Goal: Complete application form: Complete application form

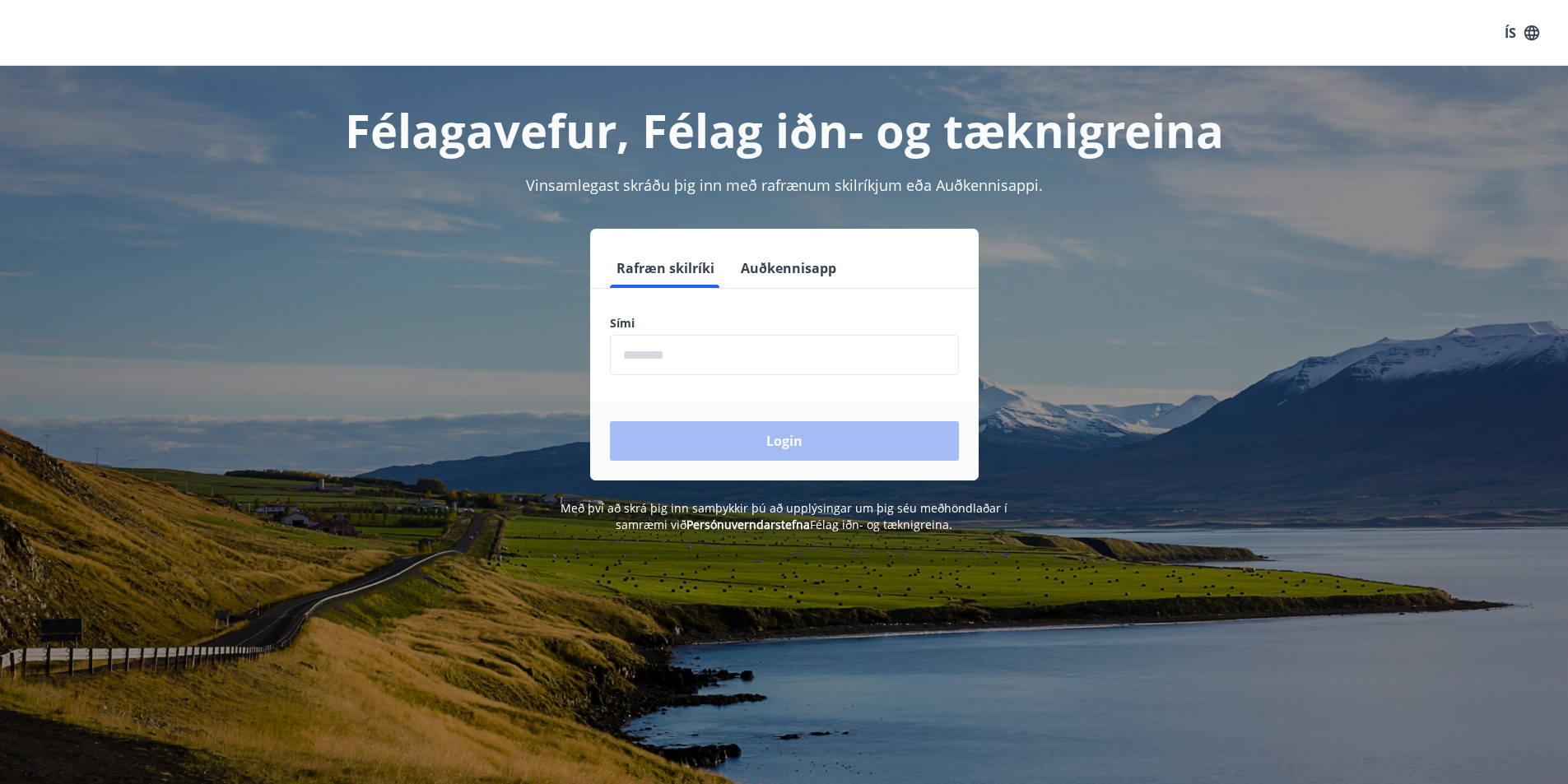
click at [760, 359] on input "phone" at bounding box center [784, 355] width 349 height 40
type input "********"
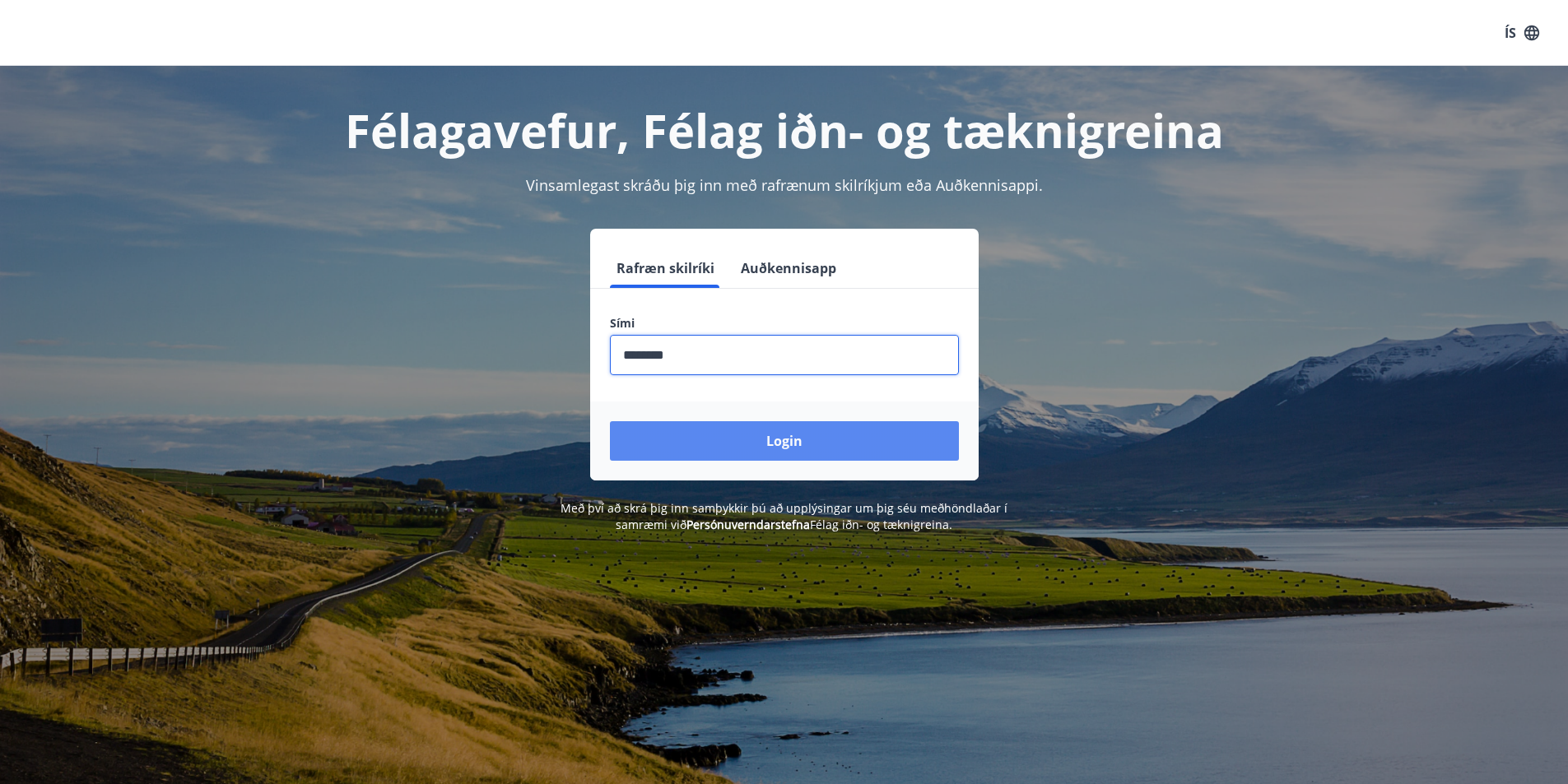
click at [788, 441] on button "Login" at bounding box center [784, 440] width 349 height 39
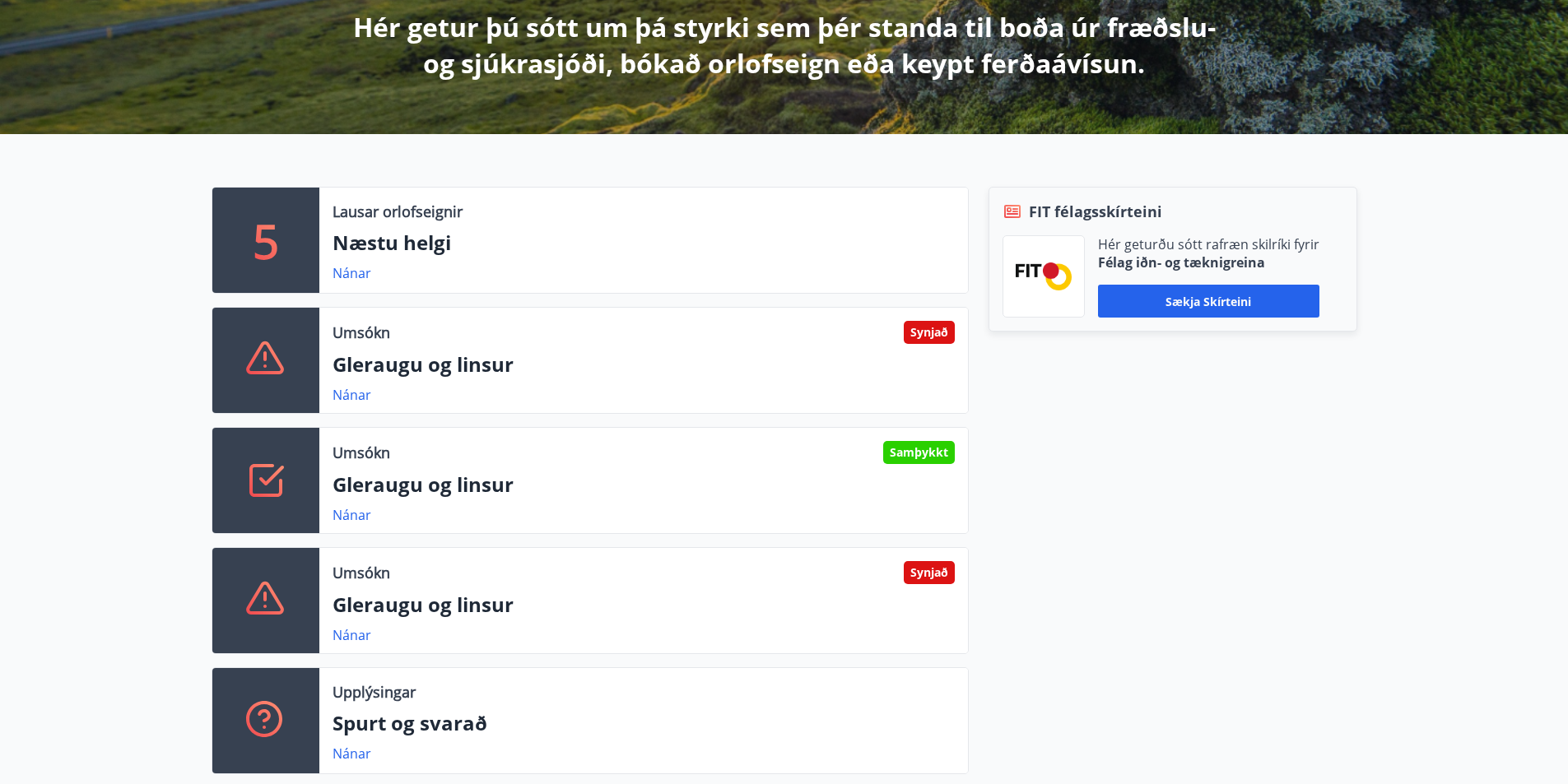
scroll to position [192, 0]
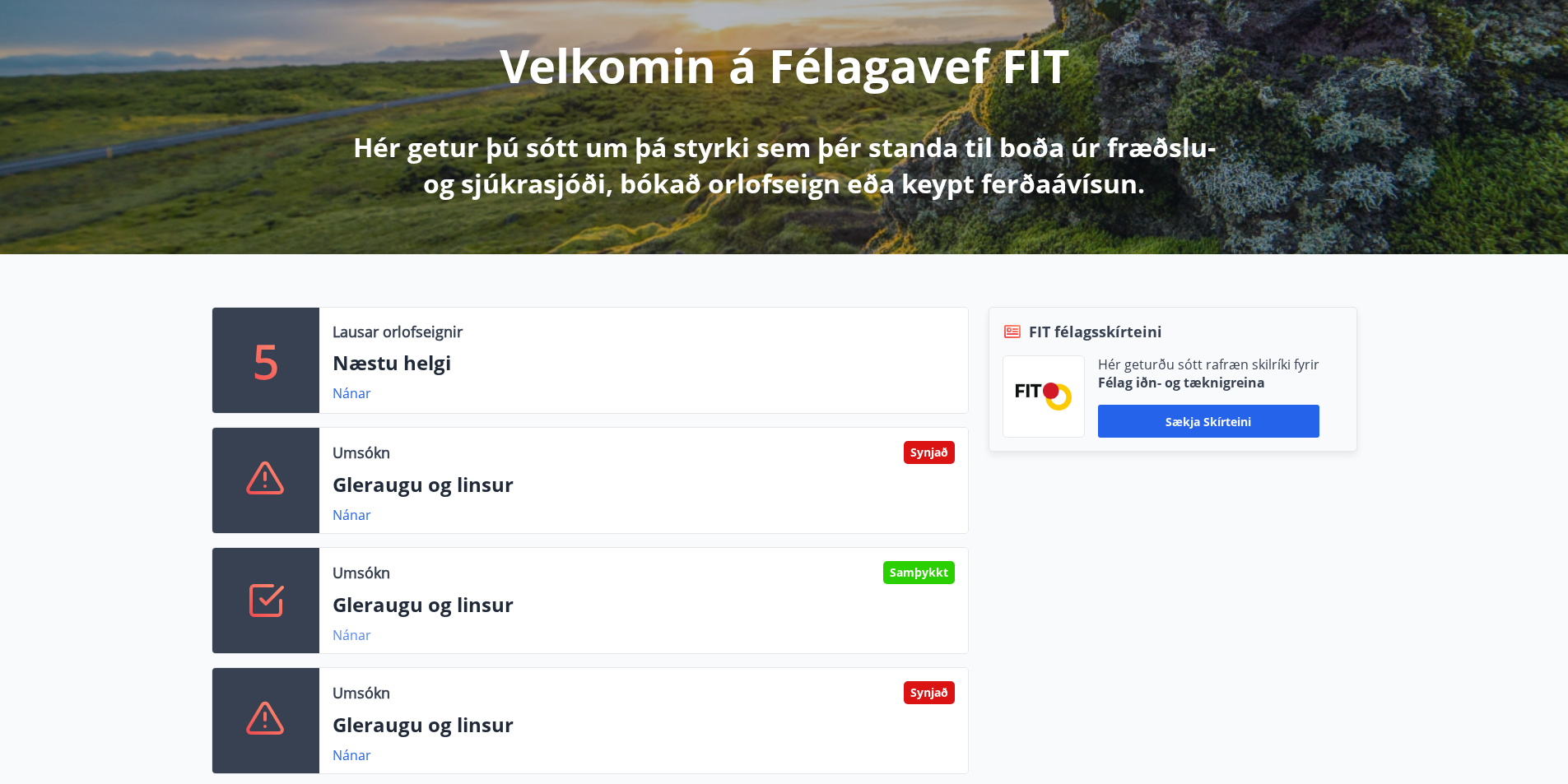
click at [347, 634] on link "Nánar" at bounding box center [352, 634] width 39 height 18
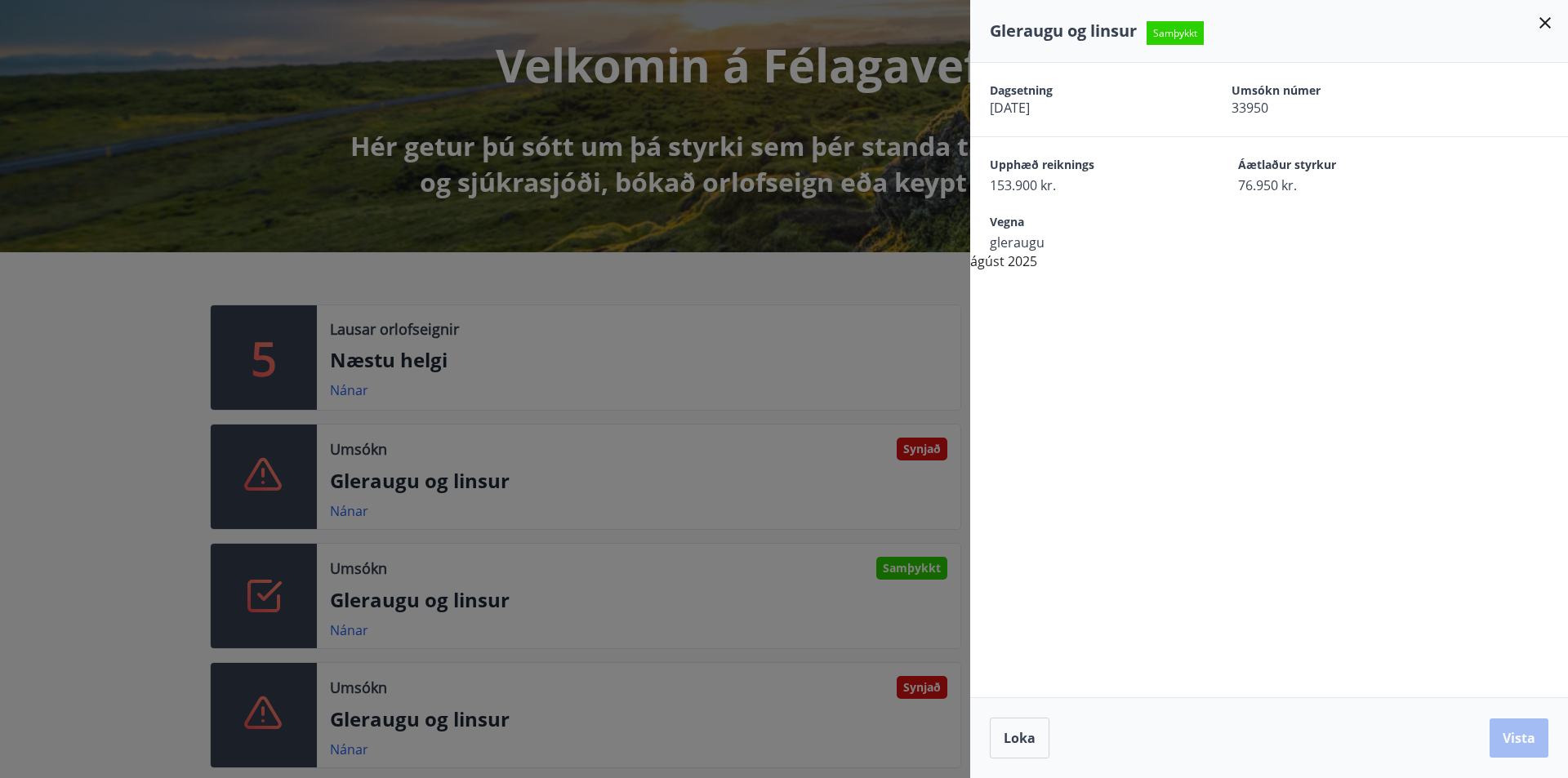
click at [1545, 24] on icon at bounding box center [1545, 23] width 11 height 11
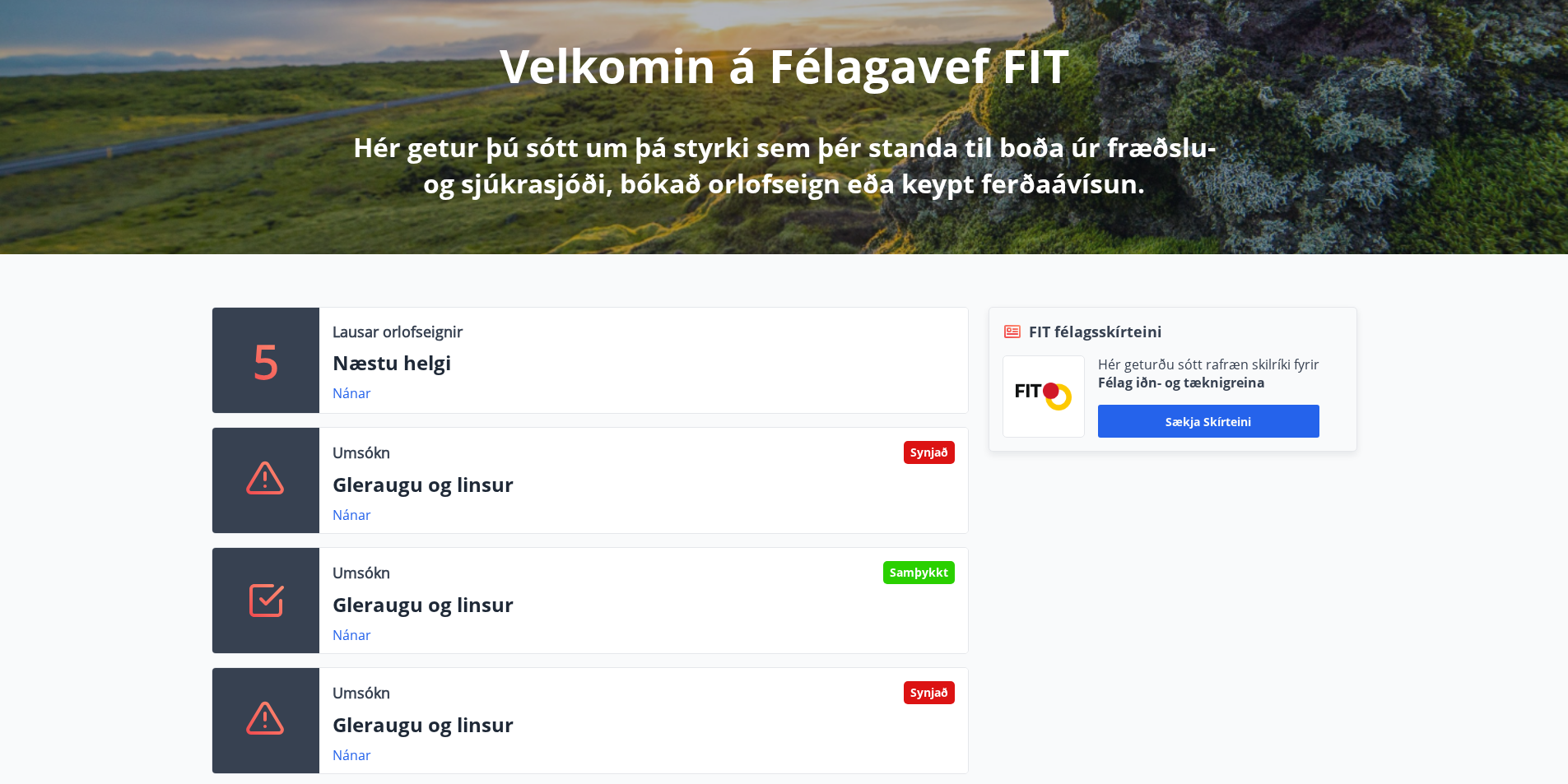
scroll to position [0, 0]
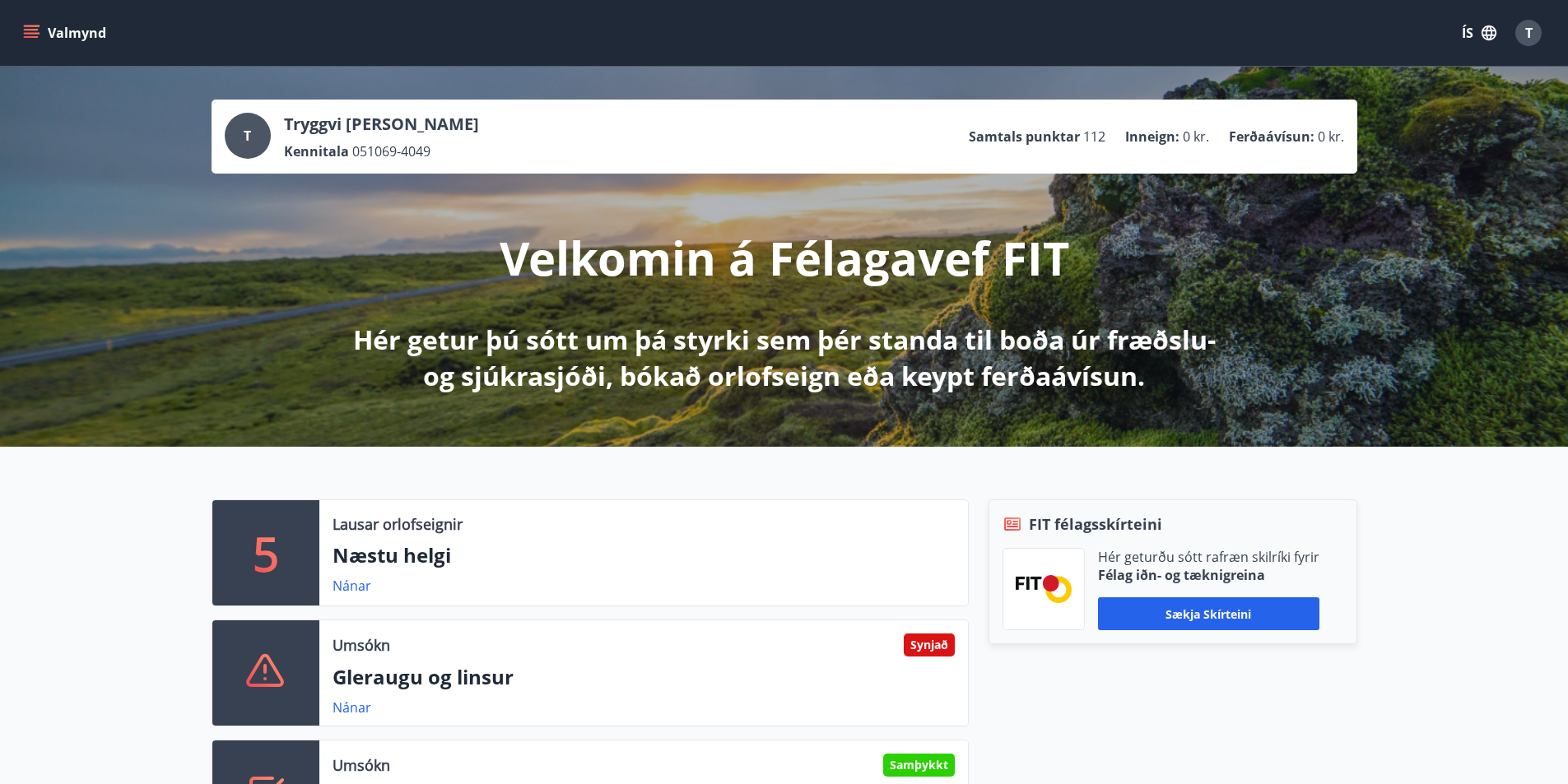
click at [27, 33] on icon "menu" at bounding box center [32, 33] width 18 height 2
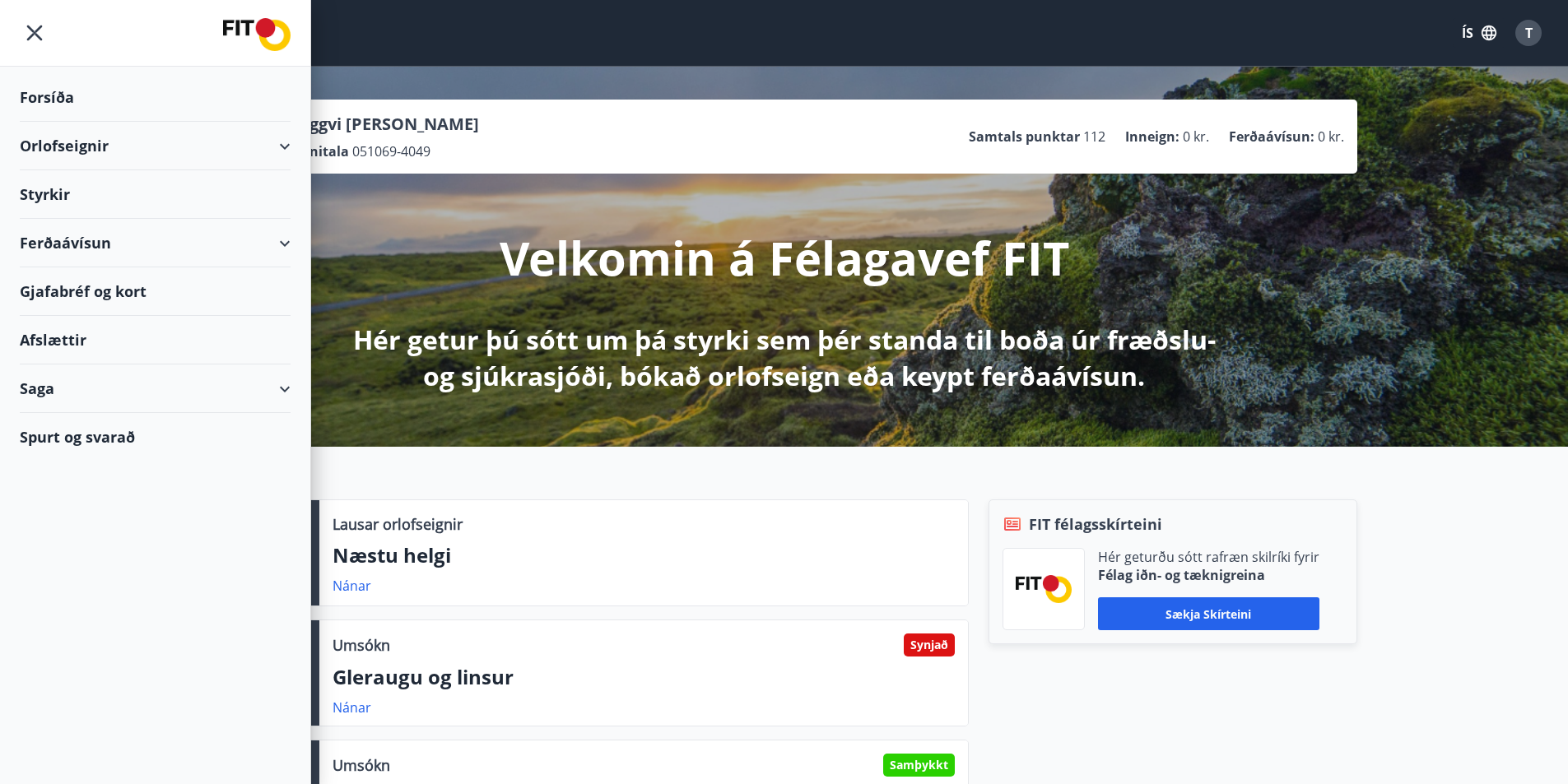
click at [41, 194] on div "Styrkir" at bounding box center [155, 194] width 271 height 49
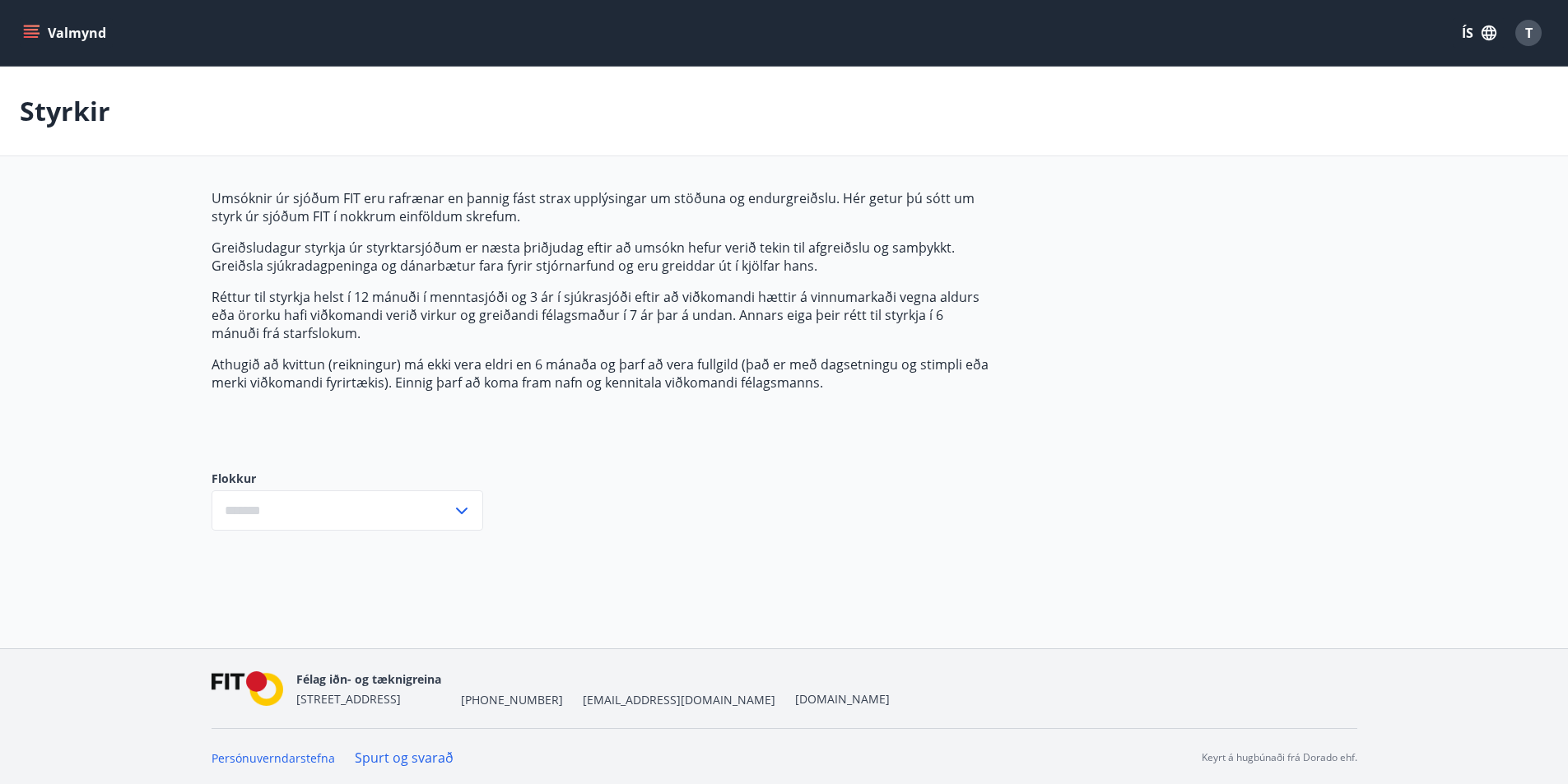
type input "***"
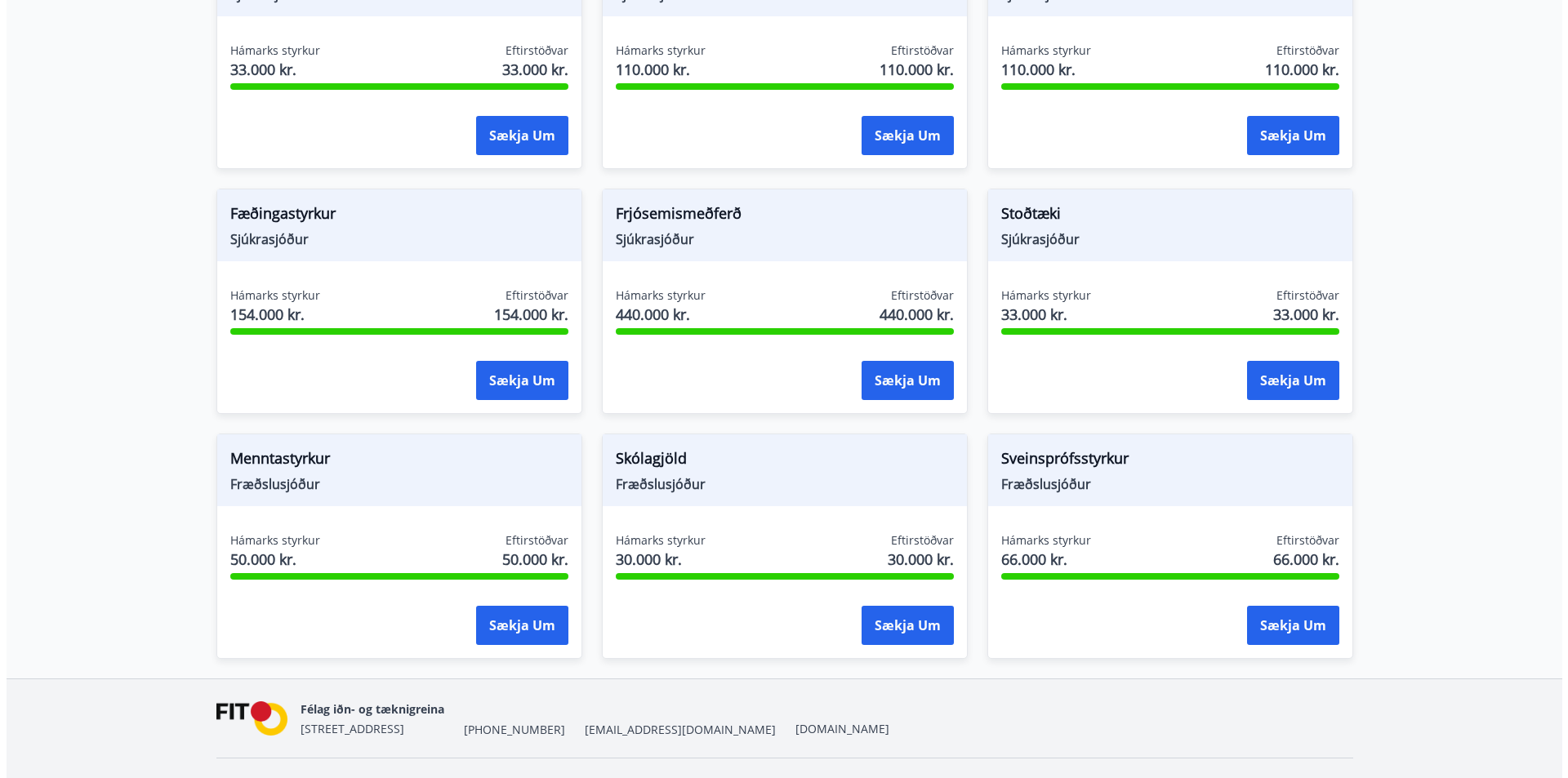
scroll to position [902, 0]
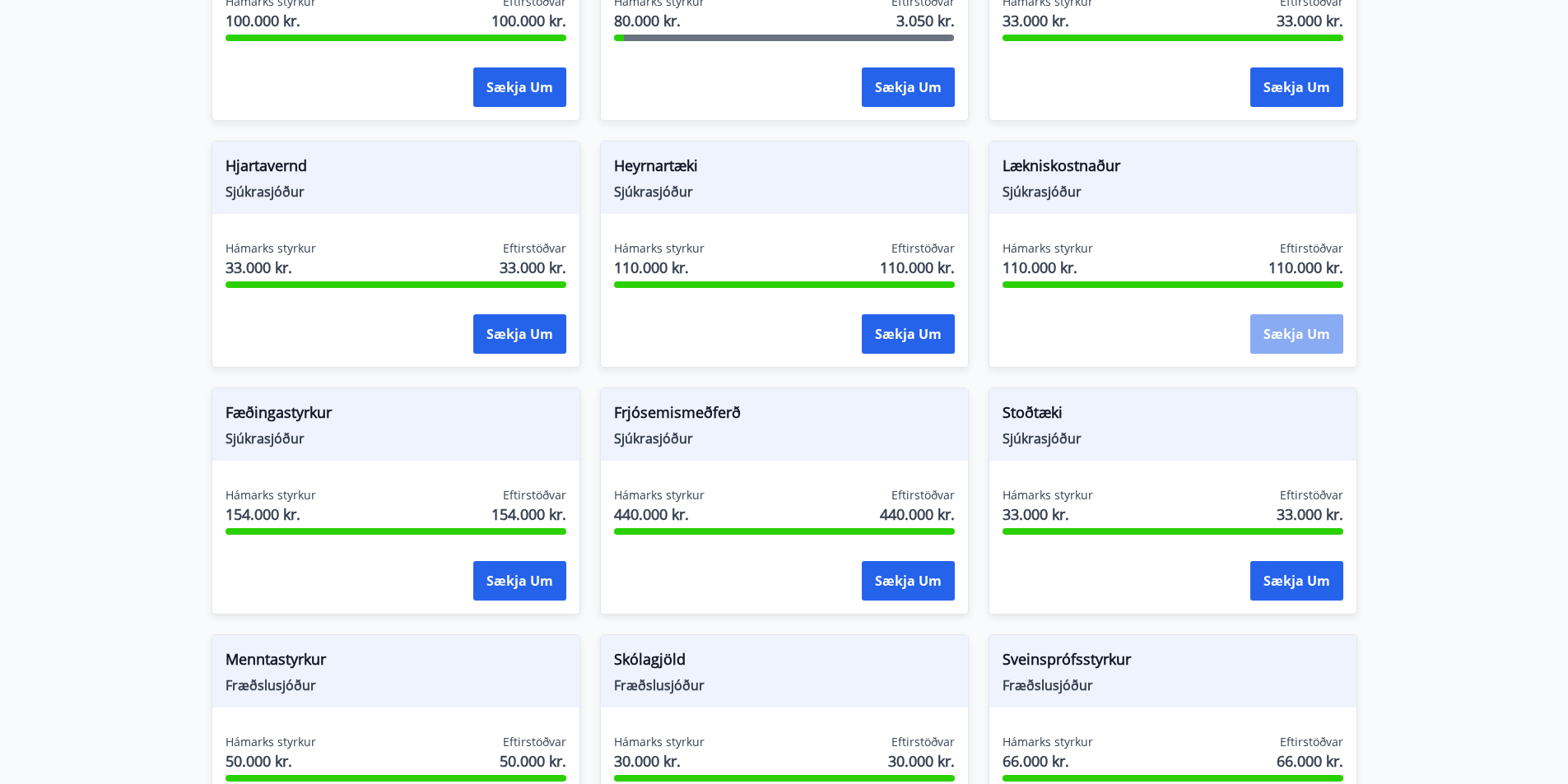
click at [1287, 334] on button "Sækja um" at bounding box center [1297, 333] width 93 height 39
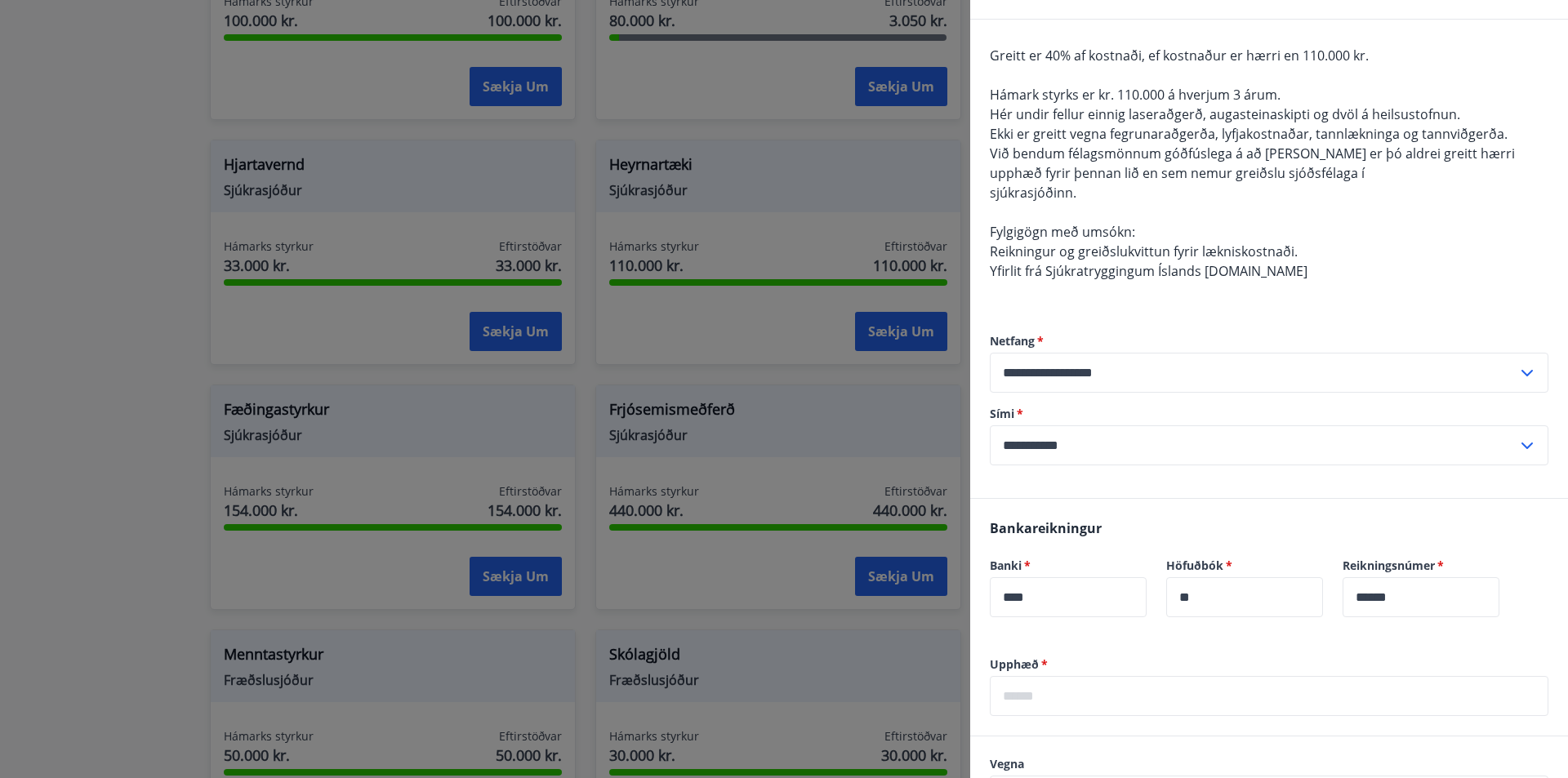
scroll to position [0, 0]
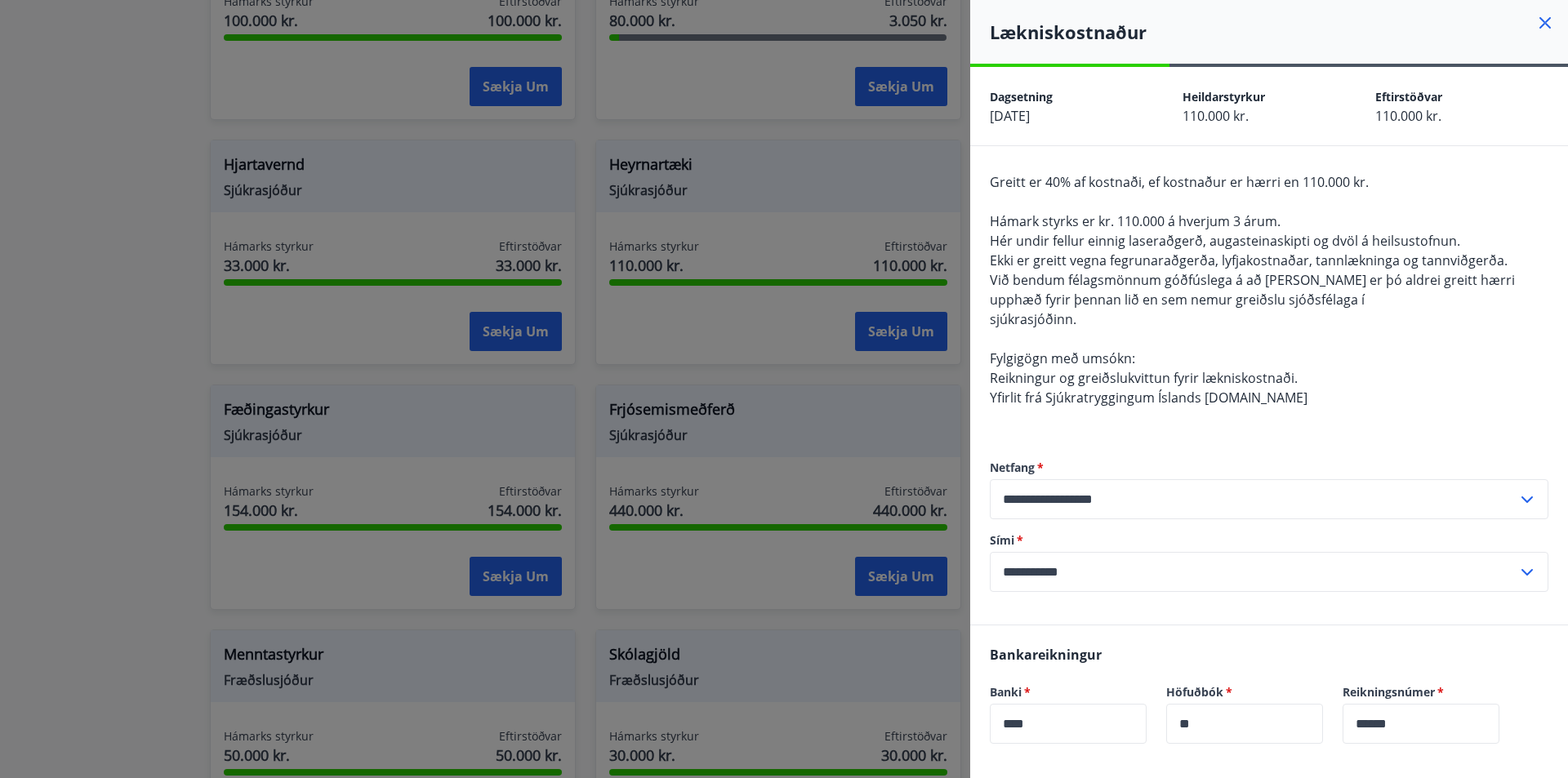
click at [1536, 21] on icon at bounding box center [1545, 23] width 20 height 20
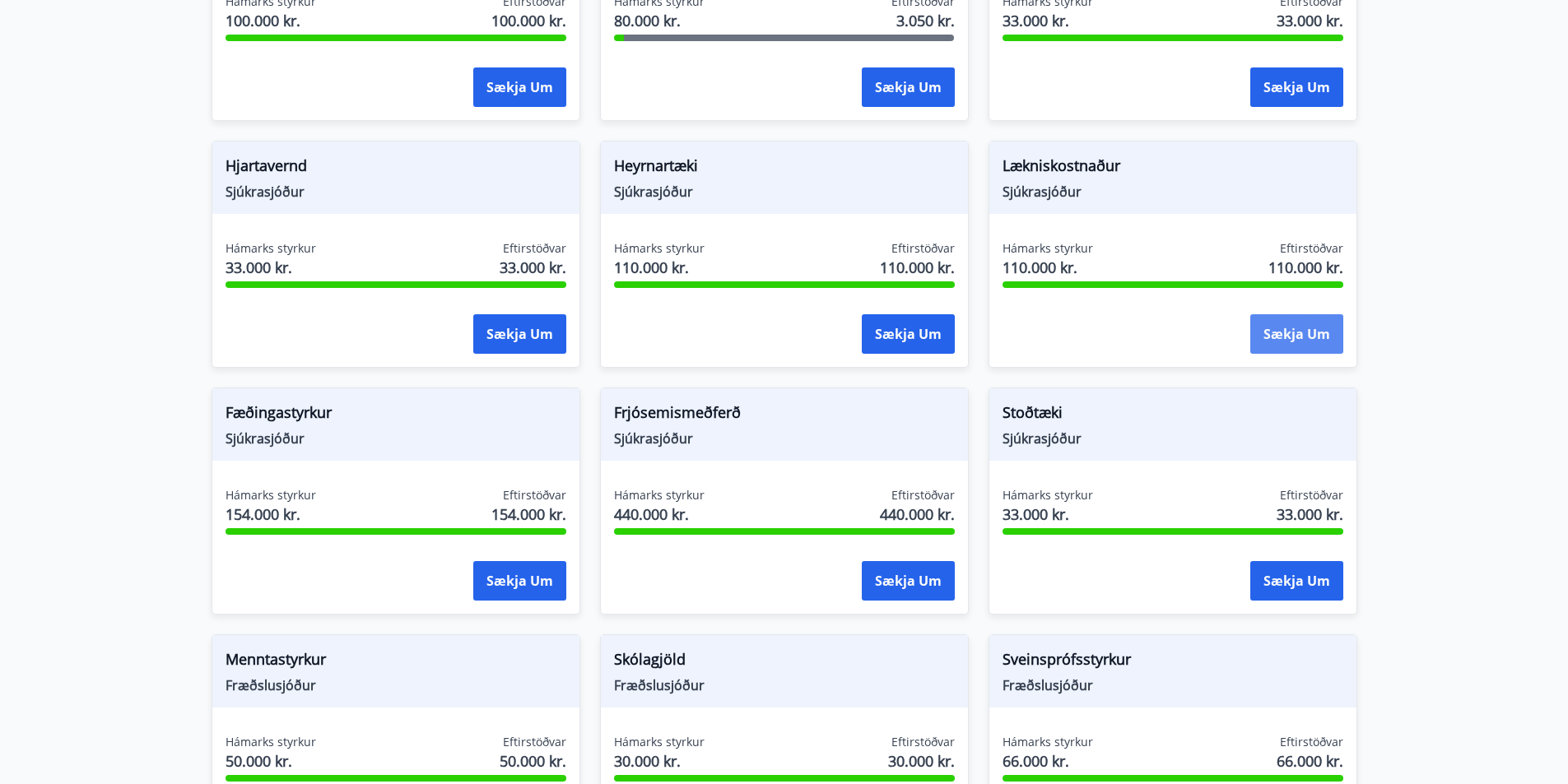
click at [1285, 335] on button "Sækja um" at bounding box center [1297, 333] width 93 height 39
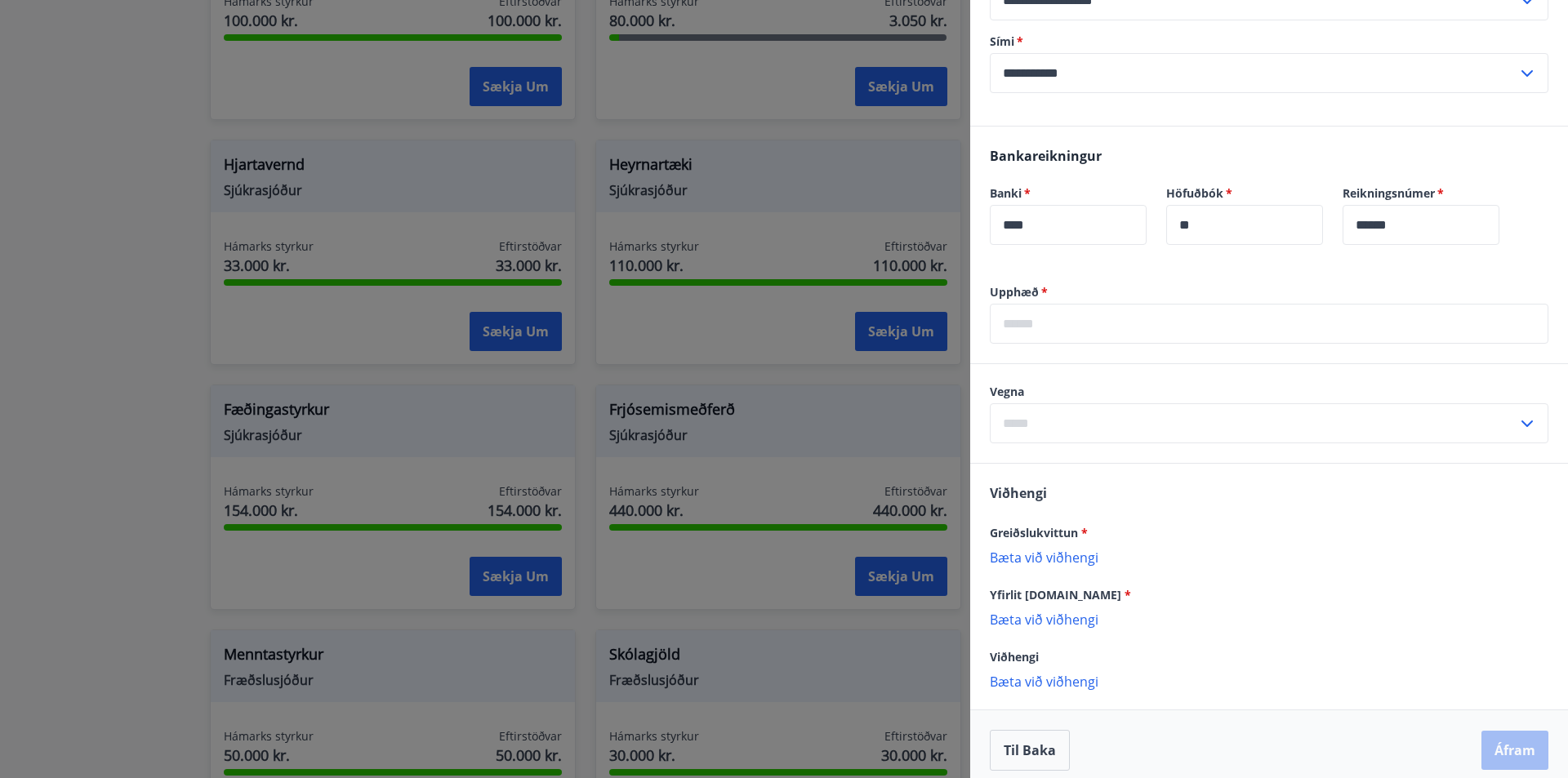
scroll to position [511, 0]
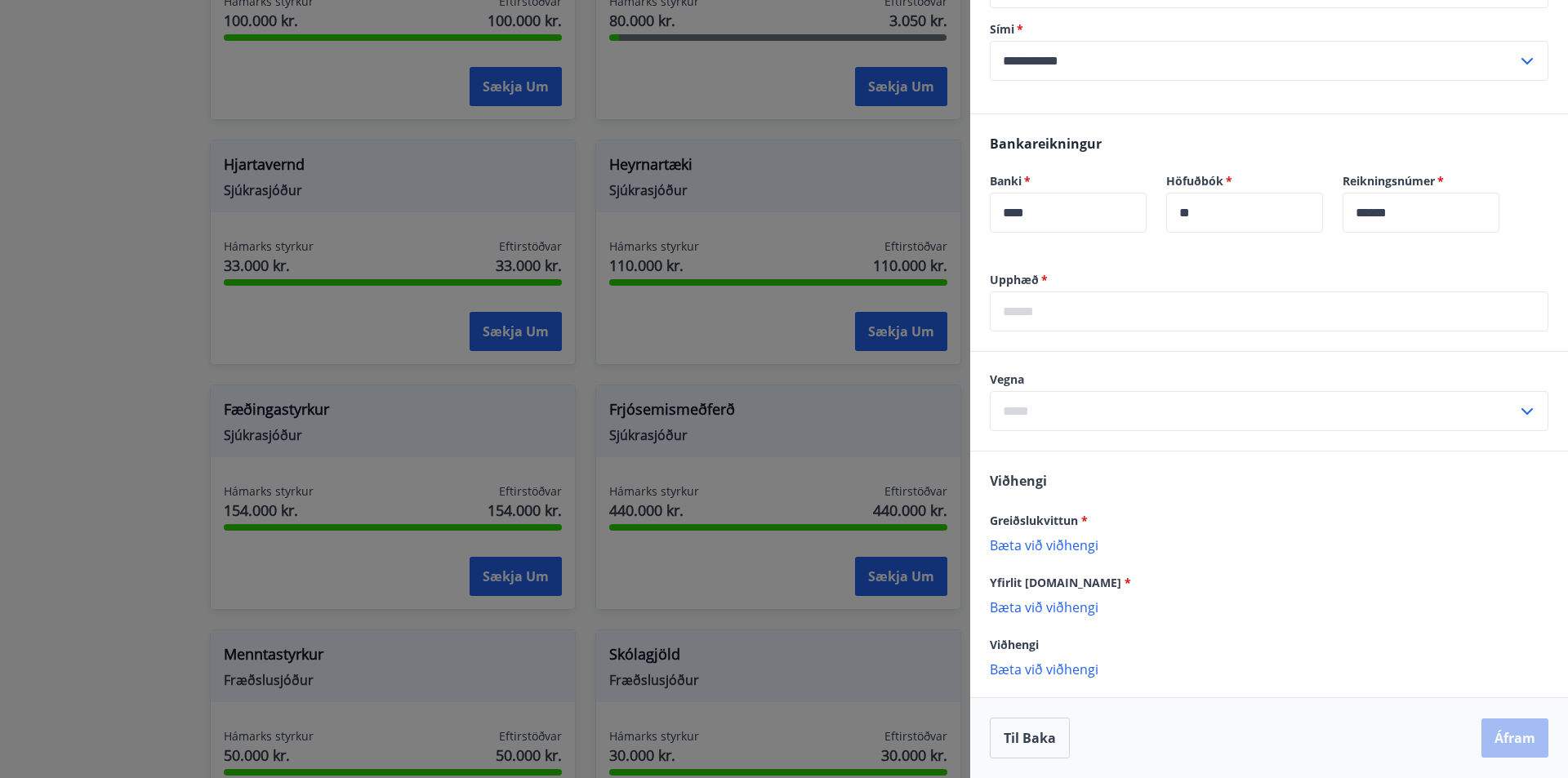
click at [1518, 416] on icon at bounding box center [1527, 411] width 20 height 20
click at [1520, 411] on icon at bounding box center [1527, 411] width 20 height 20
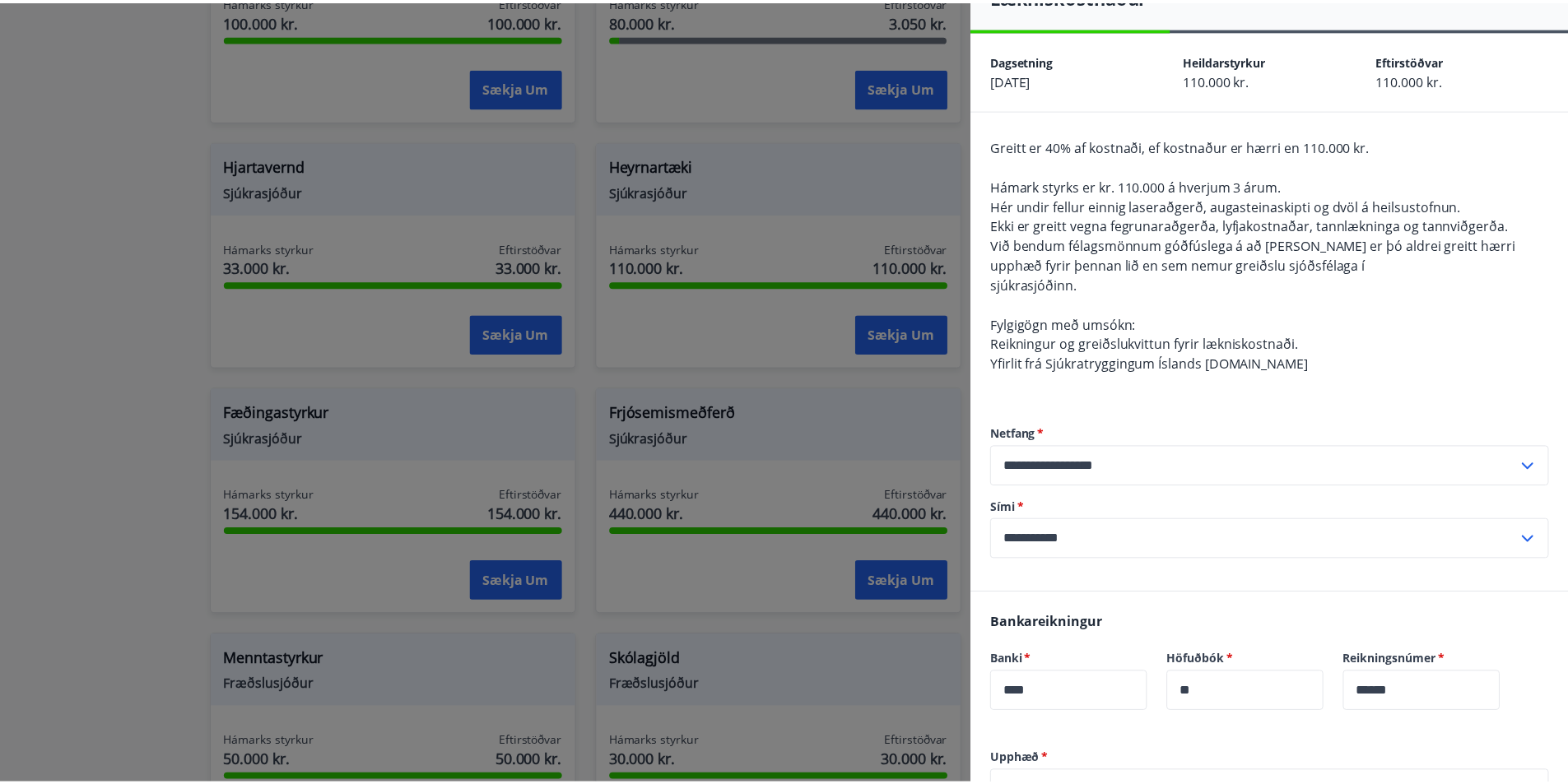
scroll to position [0, 0]
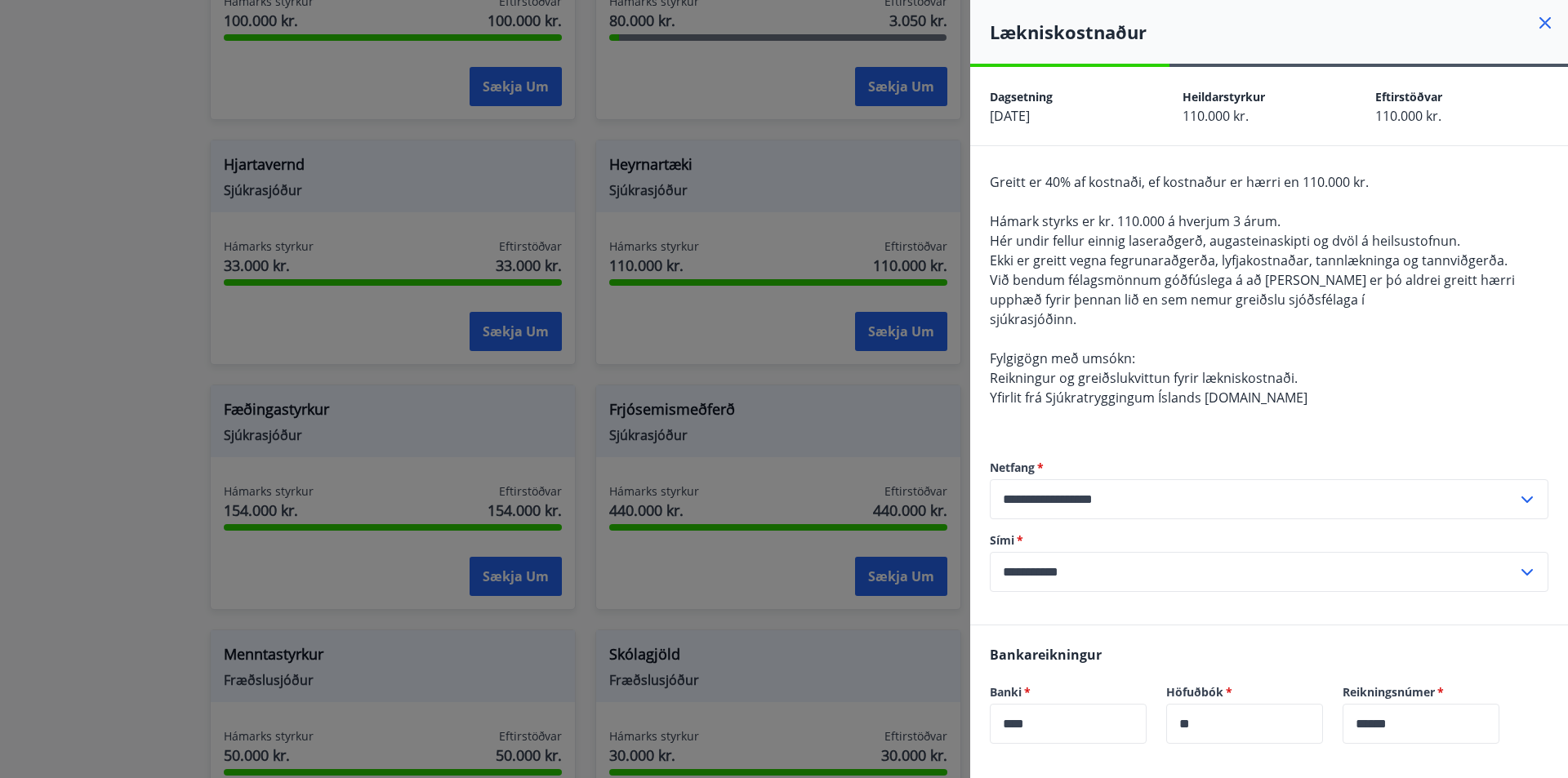
click at [1536, 27] on icon at bounding box center [1545, 23] width 20 height 20
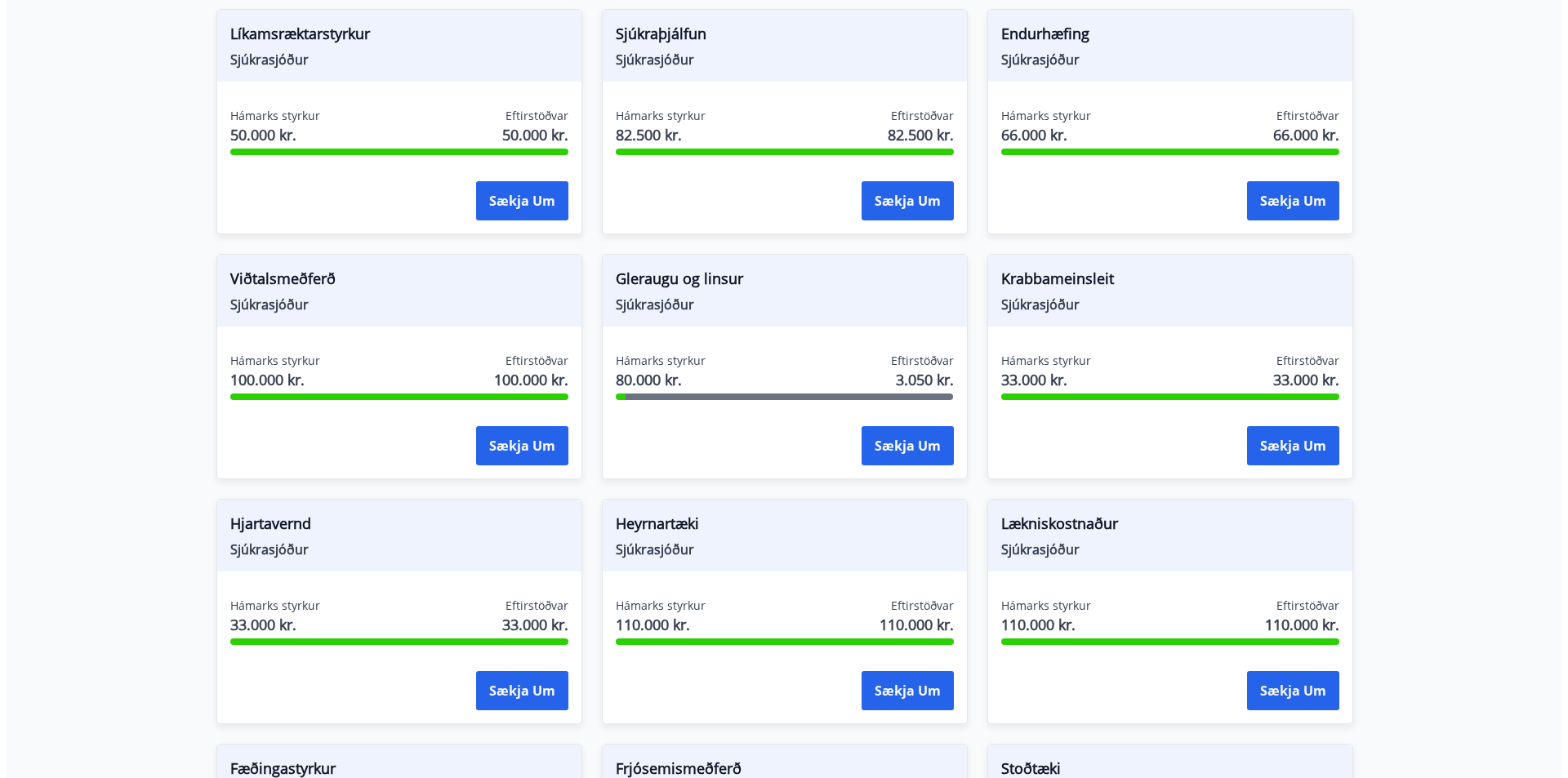
scroll to position [547, 0]
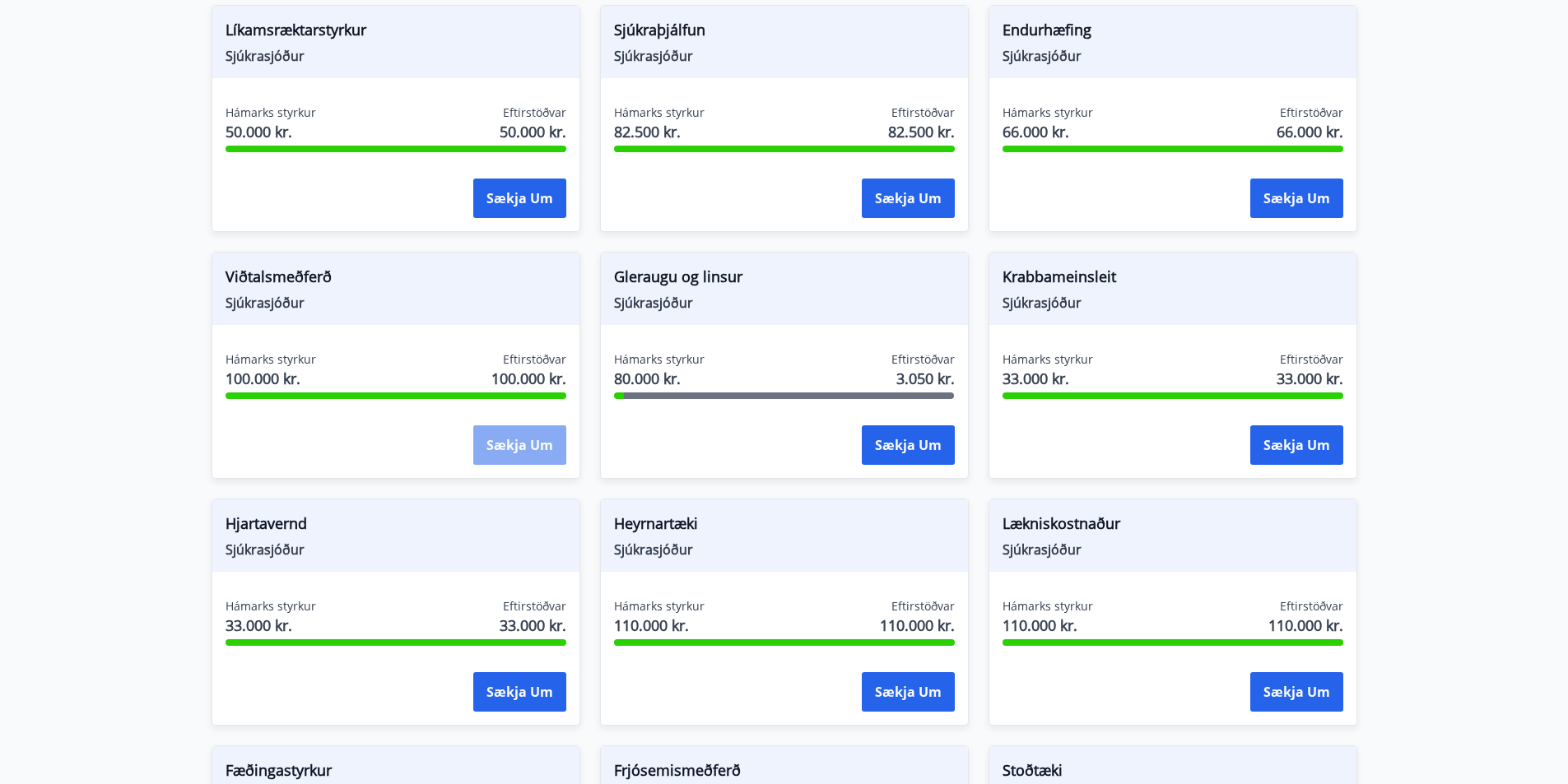
click at [507, 443] on button "Sækja um" at bounding box center [520, 445] width 93 height 39
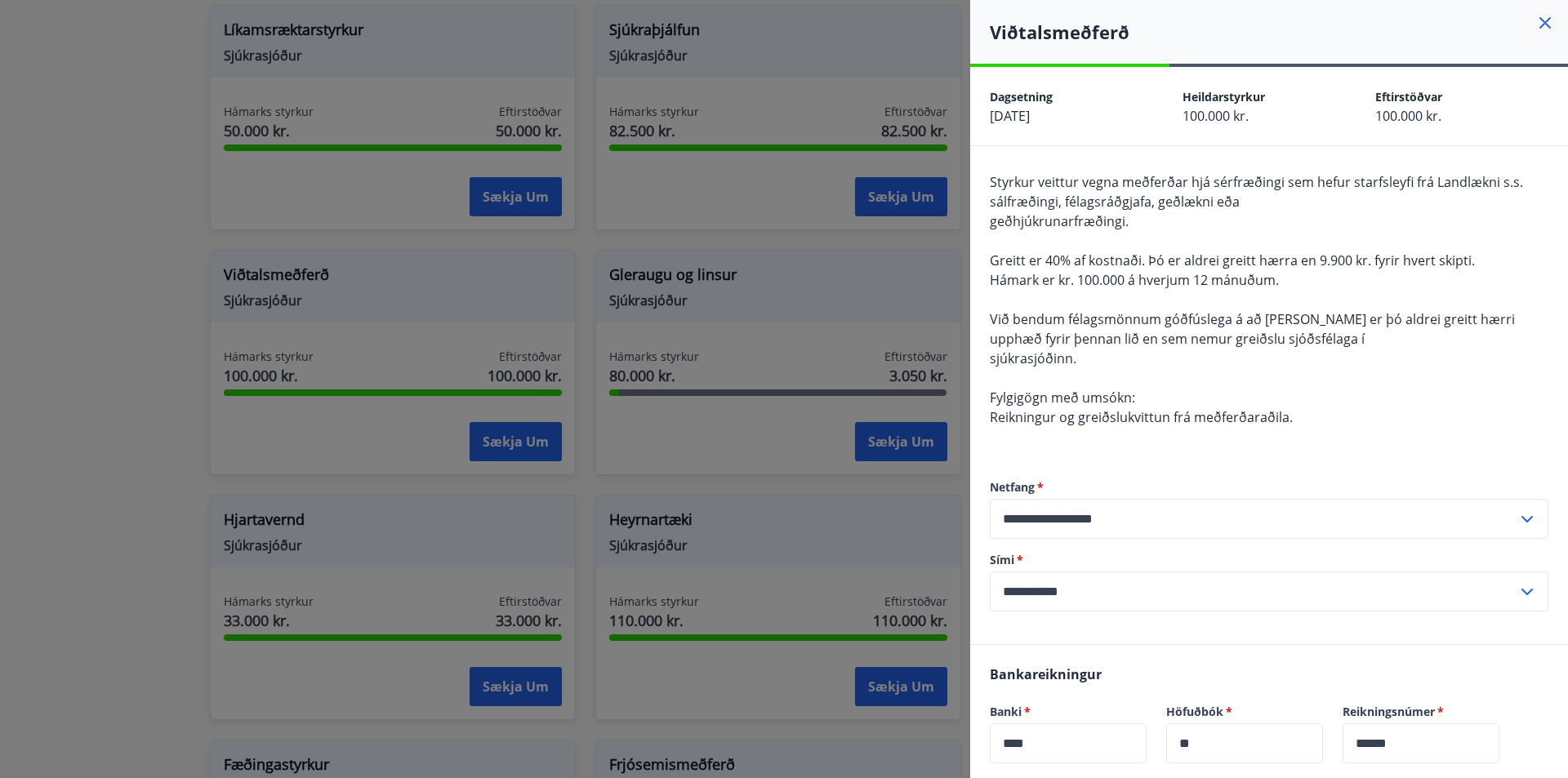
click at [1540, 25] on icon at bounding box center [1545, 23] width 11 height 11
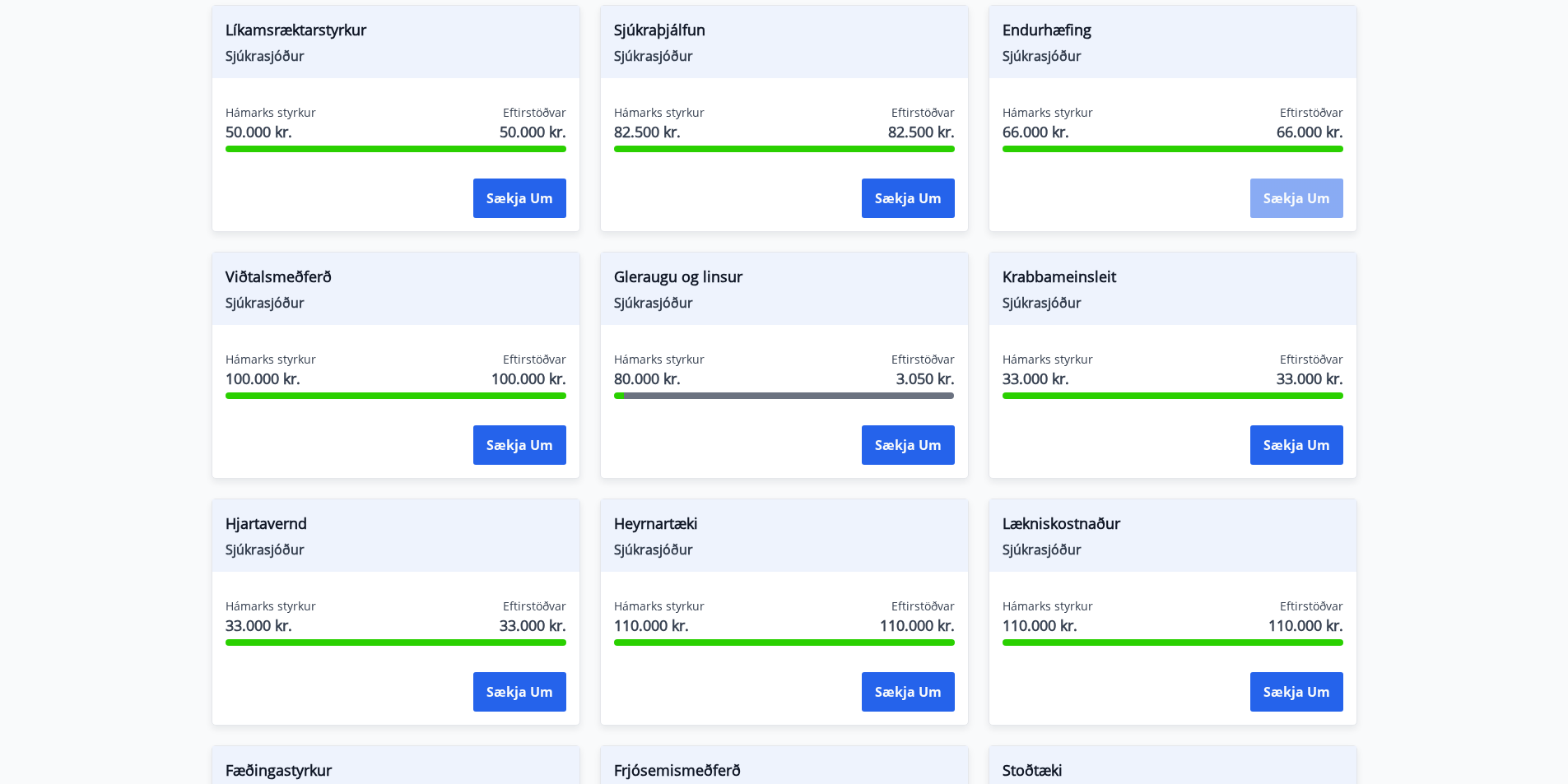
click at [1300, 197] on button "Sækja um" at bounding box center [1297, 197] width 93 height 39
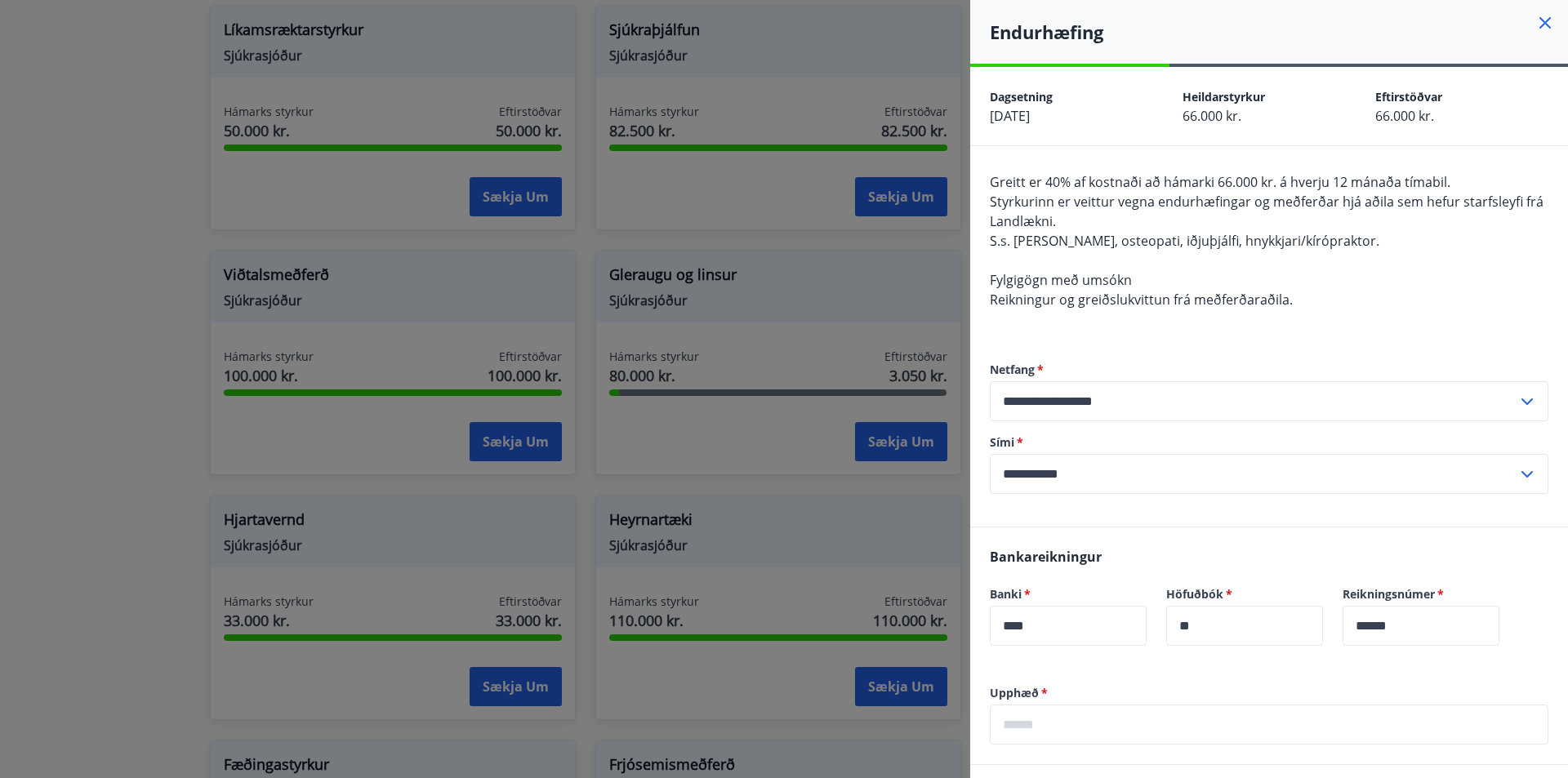
click at [1540, 26] on icon at bounding box center [1545, 23] width 11 height 11
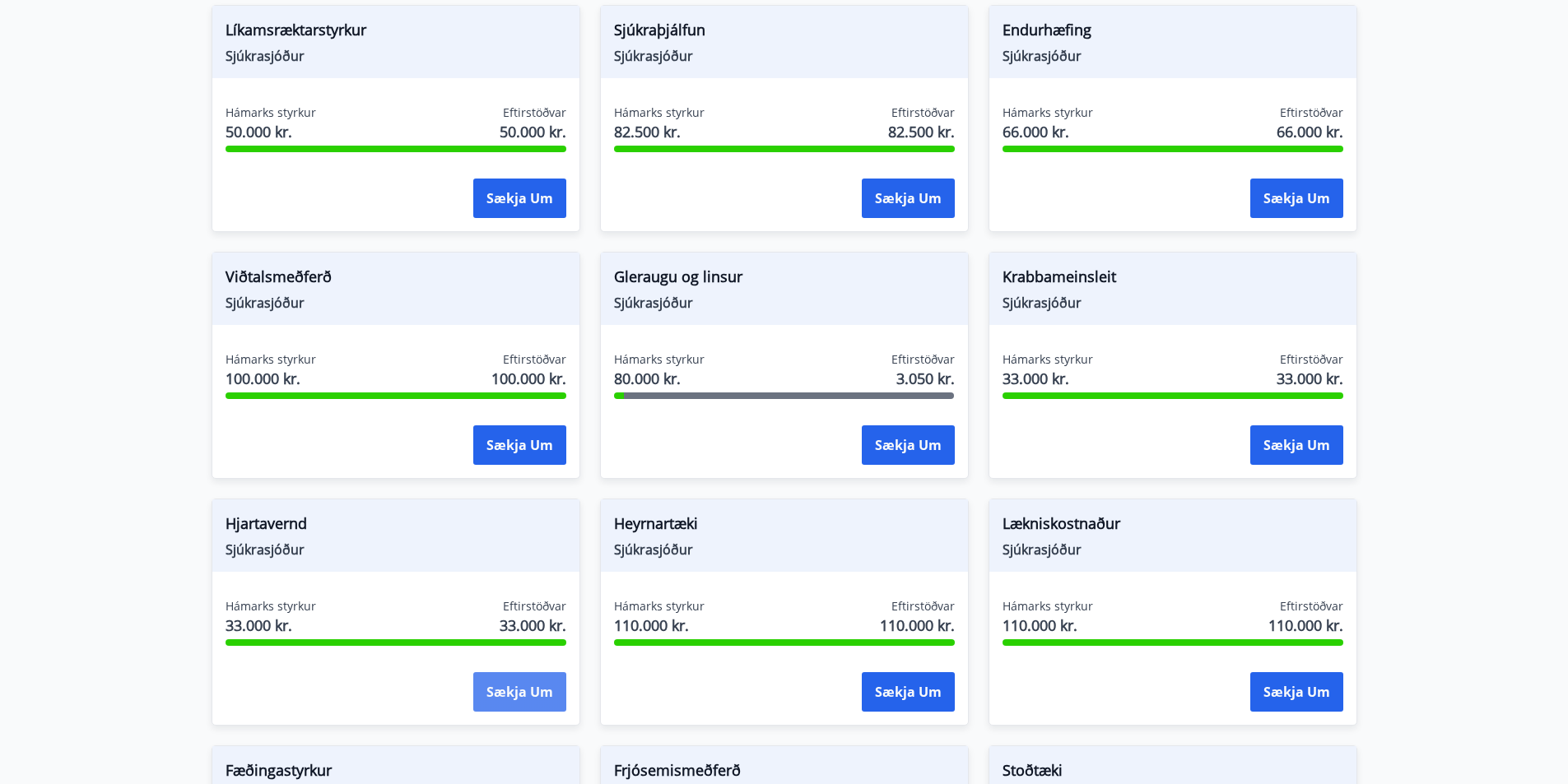
click at [519, 691] on button "Sækja um" at bounding box center [520, 692] width 93 height 39
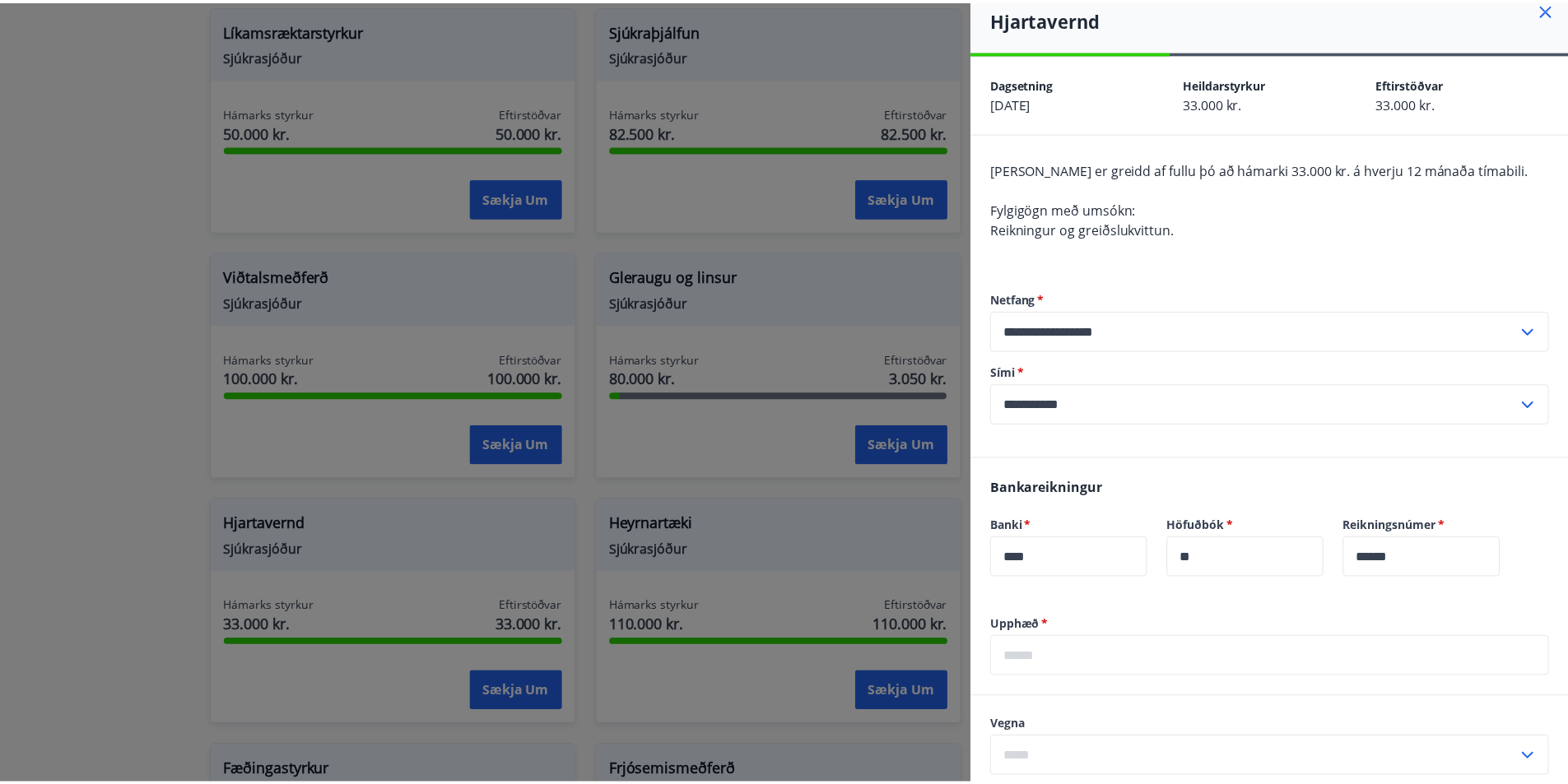
scroll to position [0, 0]
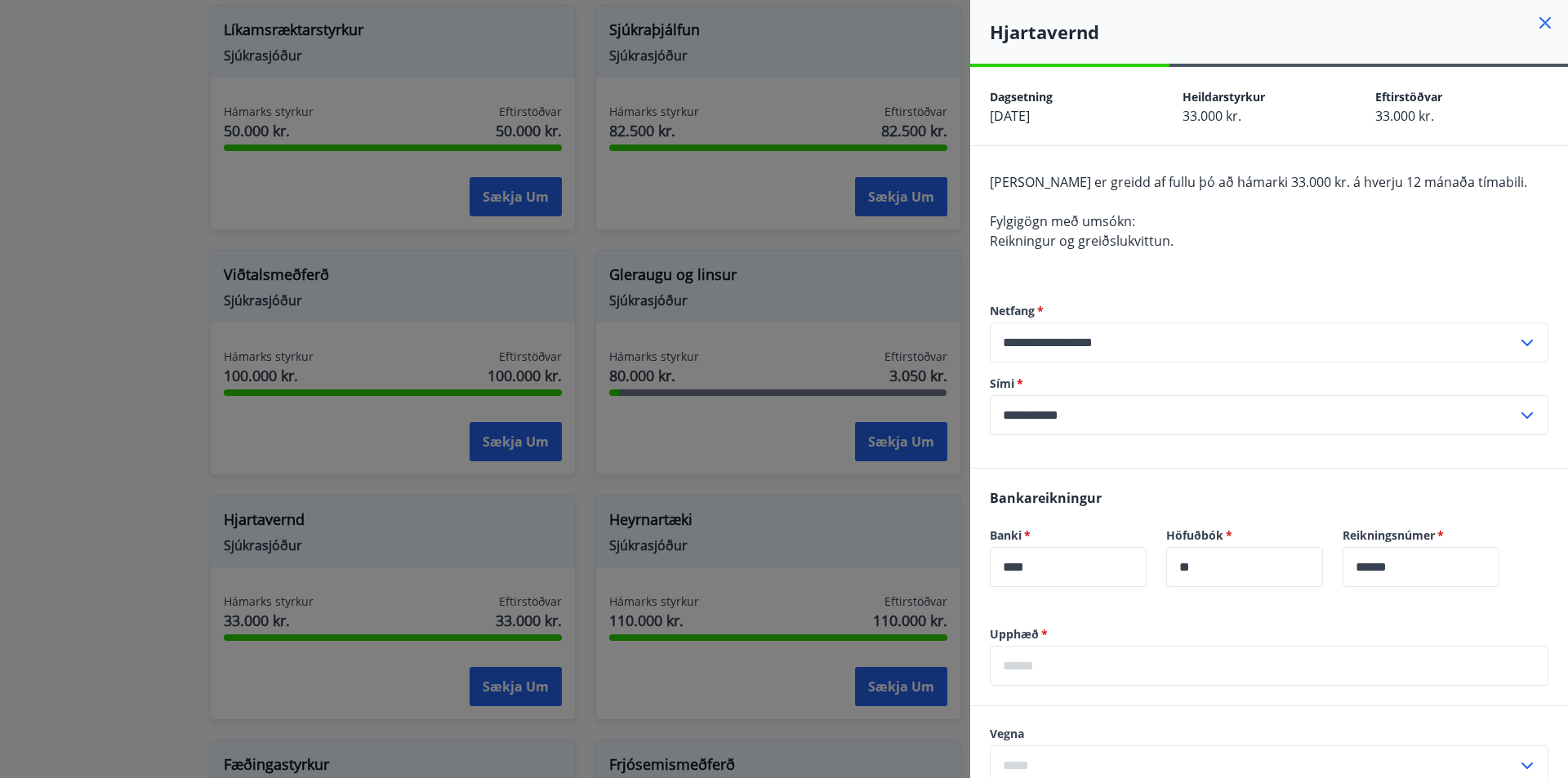
click at [1540, 22] on icon at bounding box center [1545, 23] width 11 height 11
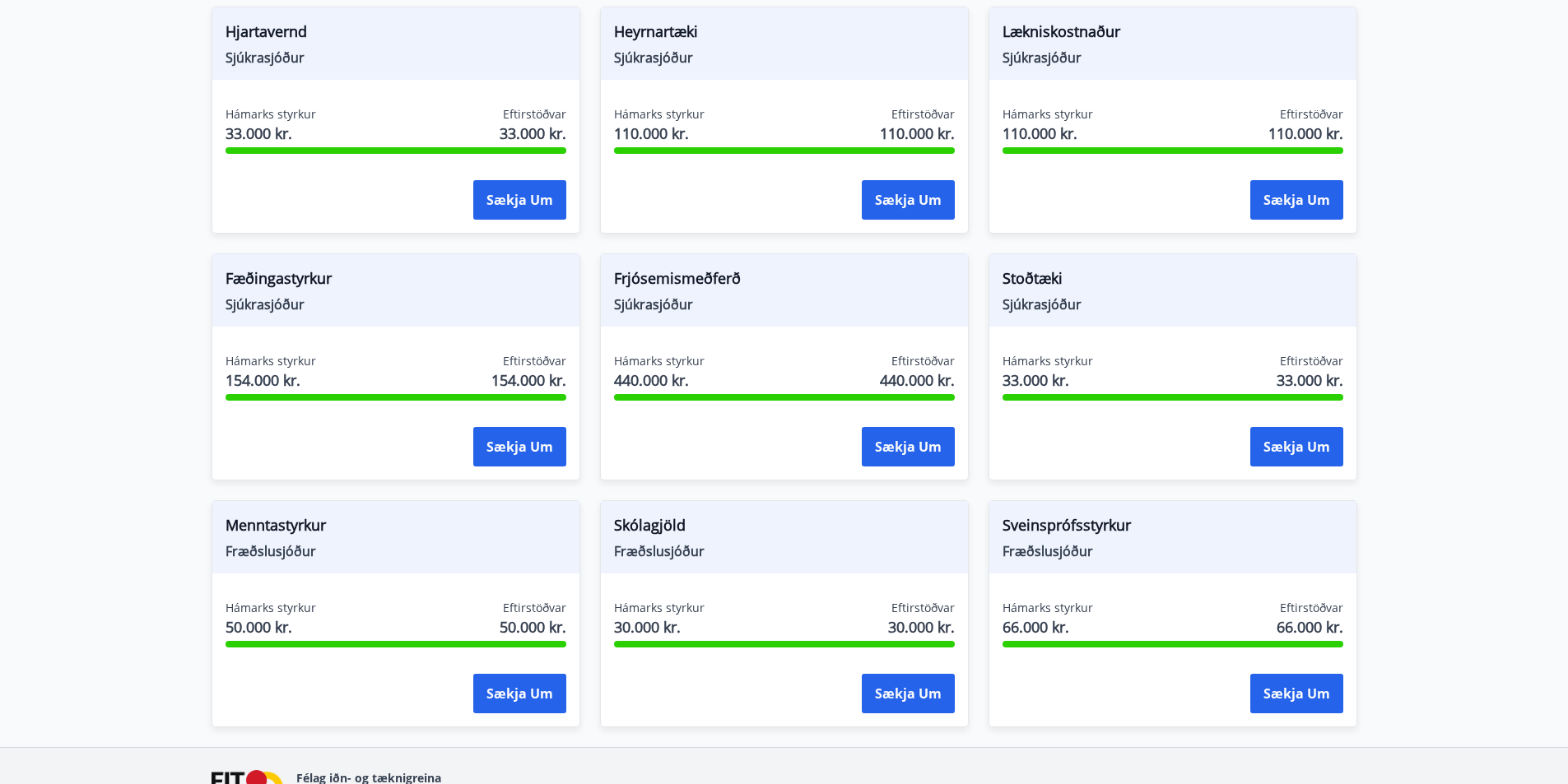
scroll to position [1144, 0]
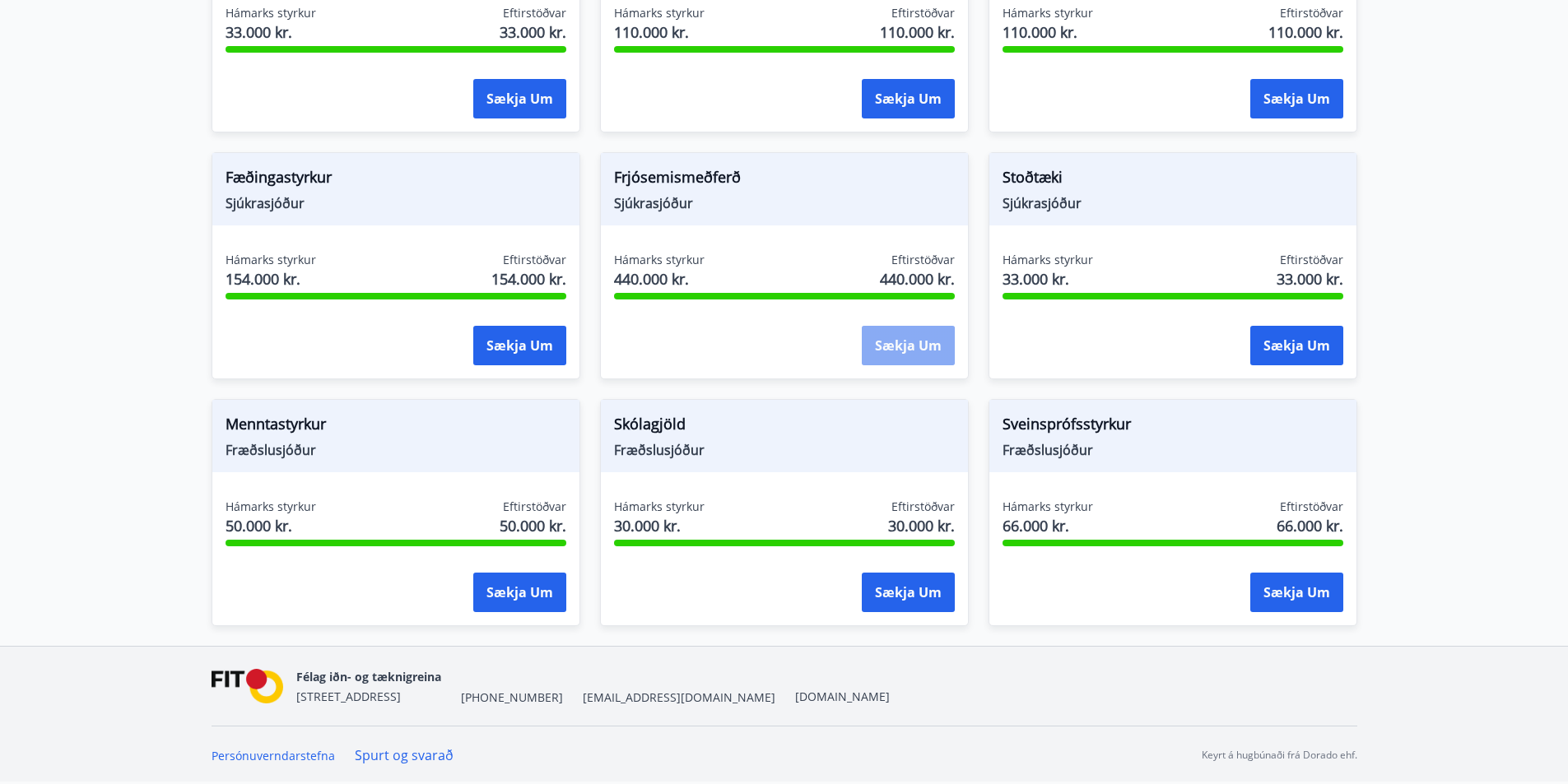
click at [892, 342] on button "Sækja um" at bounding box center [908, 345] width 93 height 39
click at [905, 349] on button "Sækja um" at bounding box center [908, 345] width 93 height 39
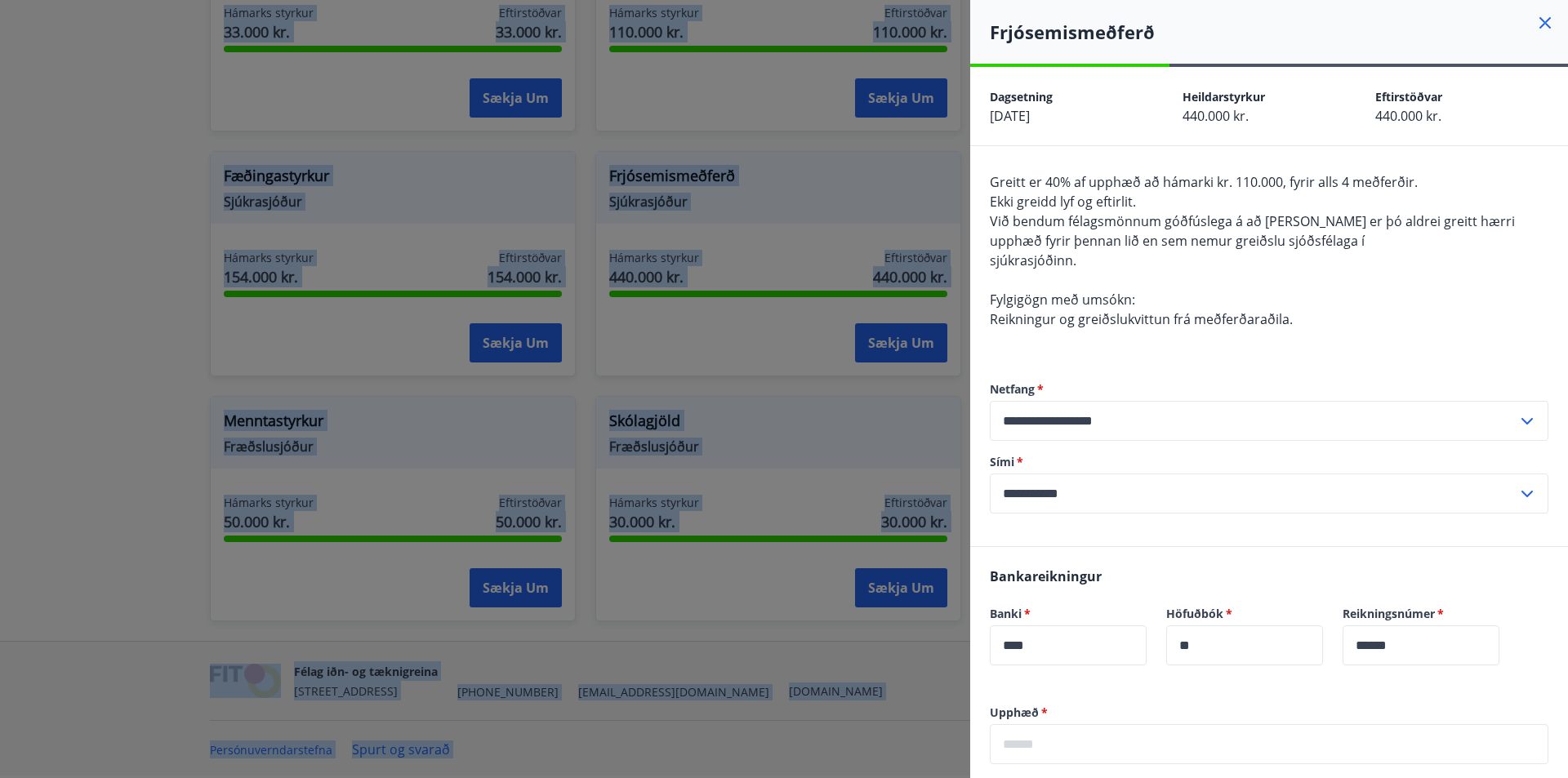
click at [1536, 21] on icon at bounding box center [1545, 23] width 20 height 20
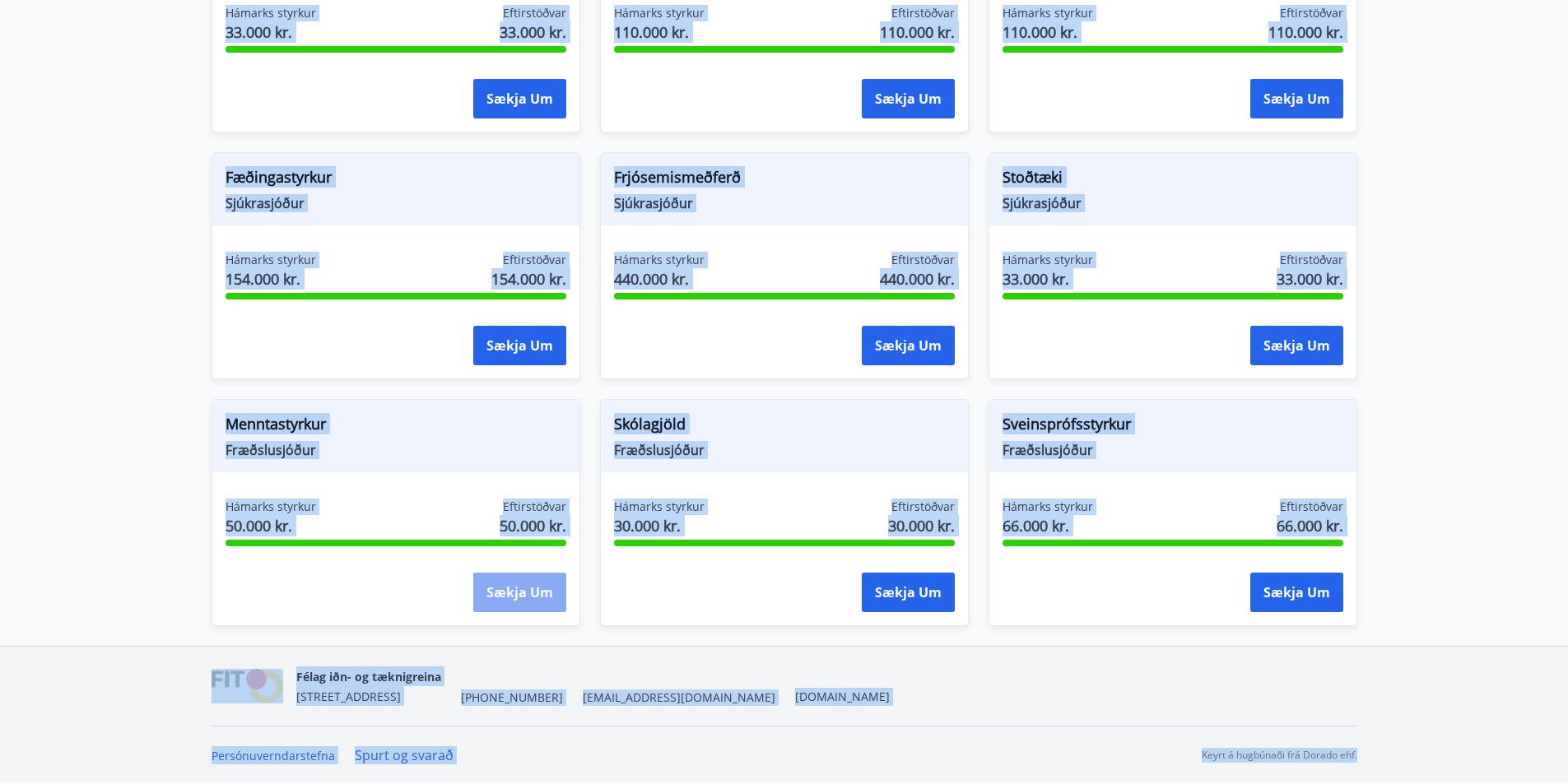
click at [515, 595] on button "Sækja um" at bounding box center [520, 592] width 93 height 39
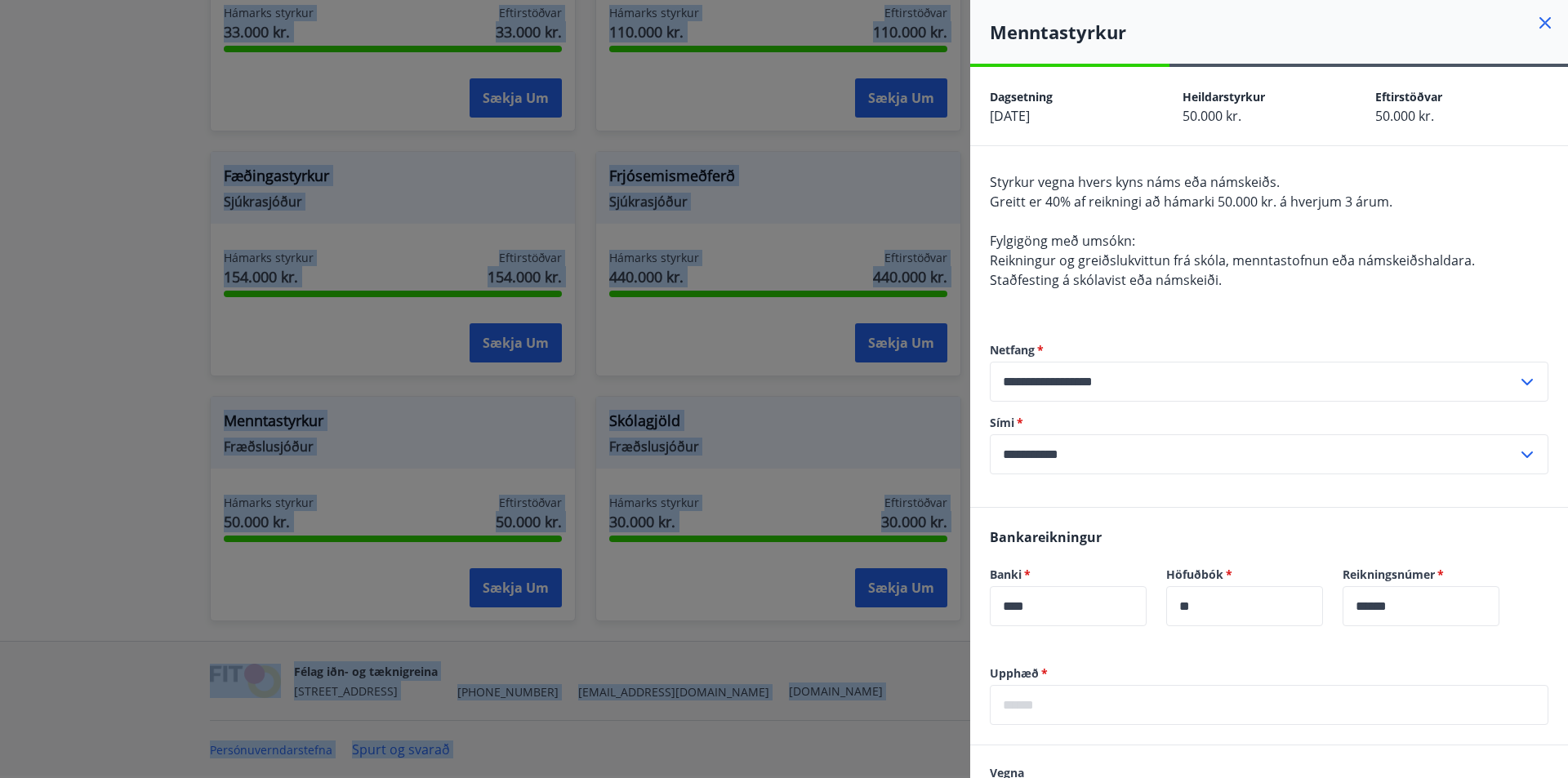
click at [1540, 21] on icon at bounding box center [1545, 23] width 11 height 11
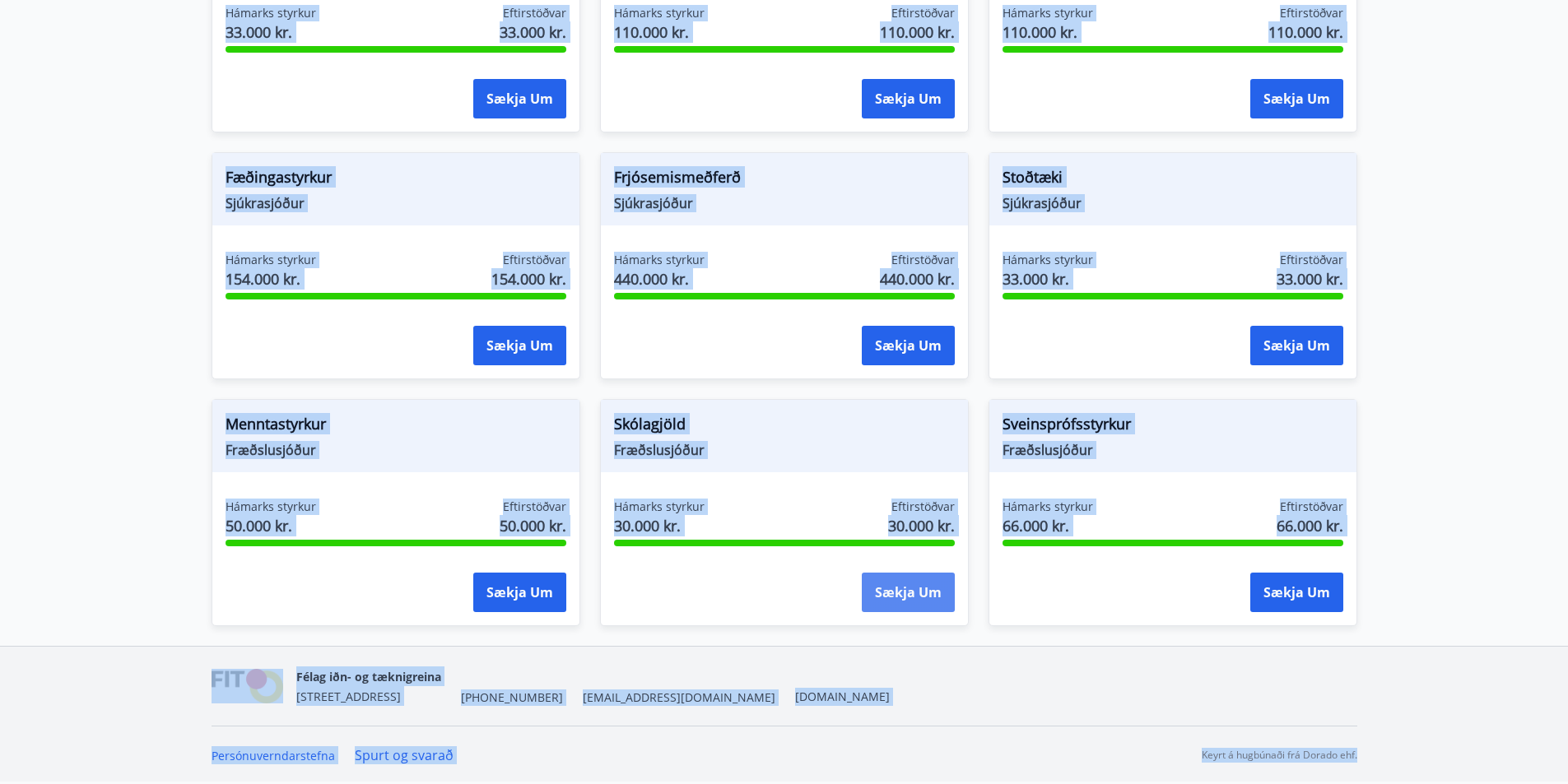
click at [907, 594] on button "Sækja um" at bounding box center [908, 592] width 93 height 39
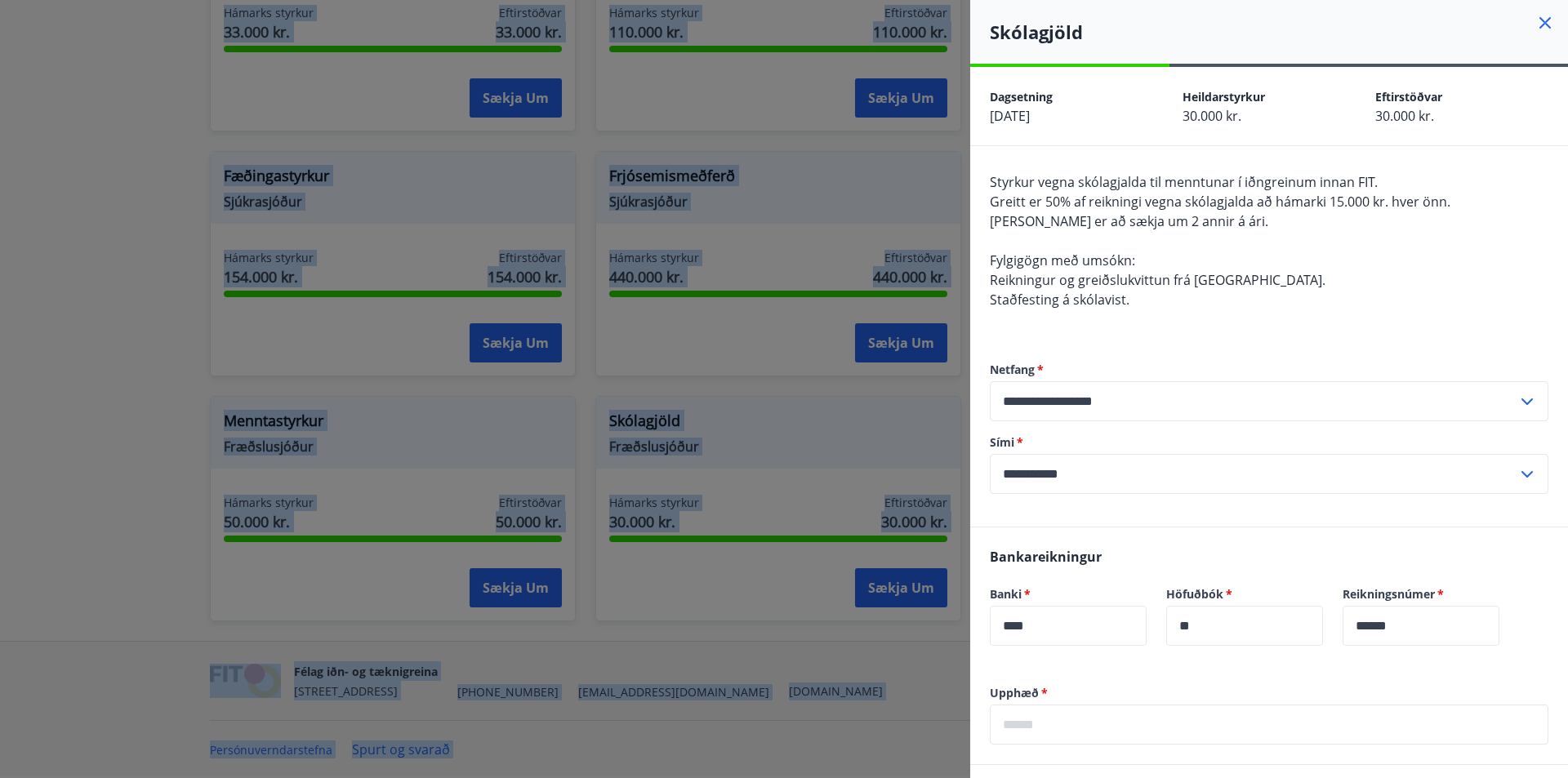
click at [1536, 24] on icon at bounding box center [1545, 23] width 20 height 20
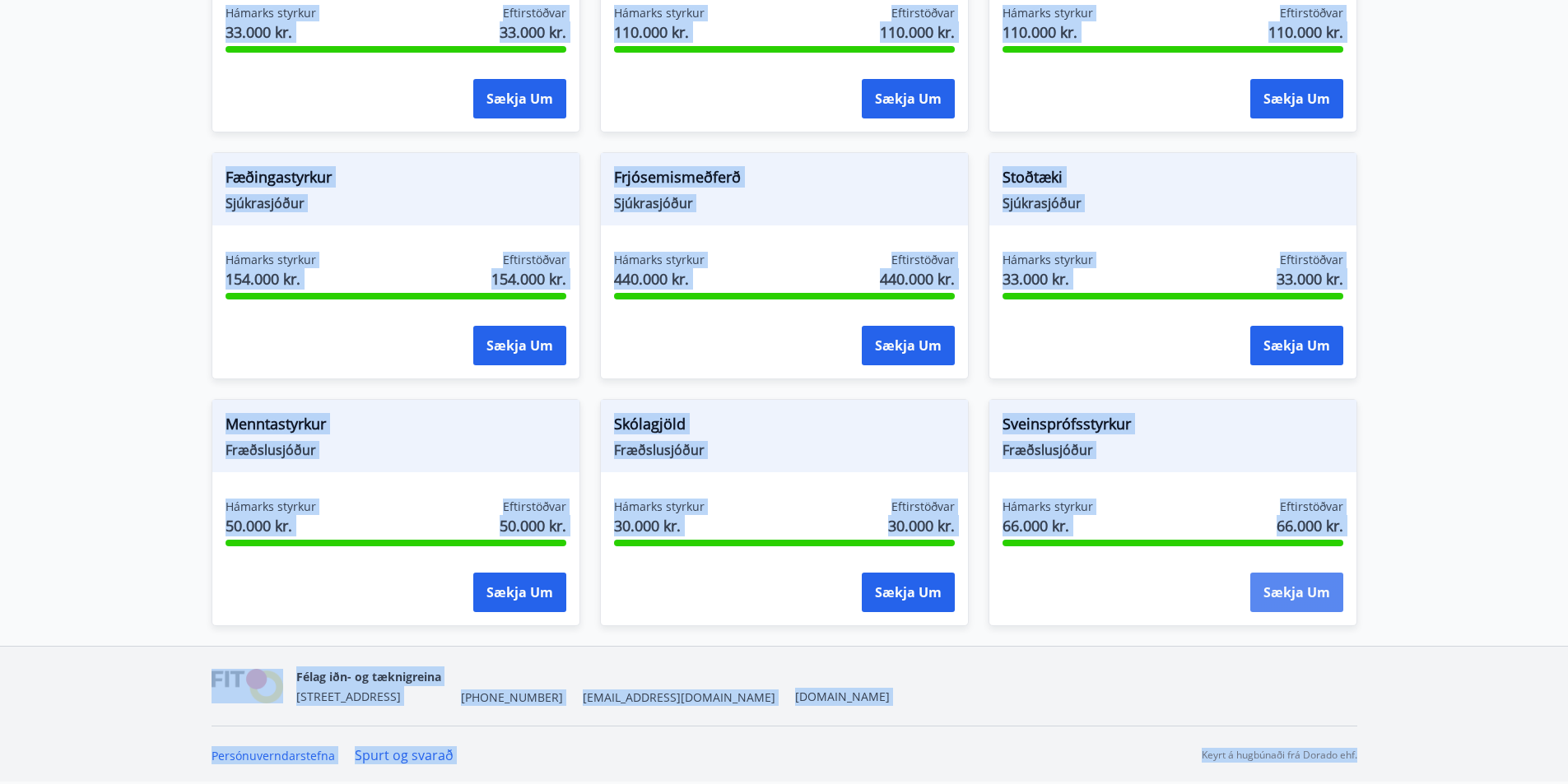
click at [1293, 593] on button "Sækja um" at bounding box center [1297, 592] width 93 height 39
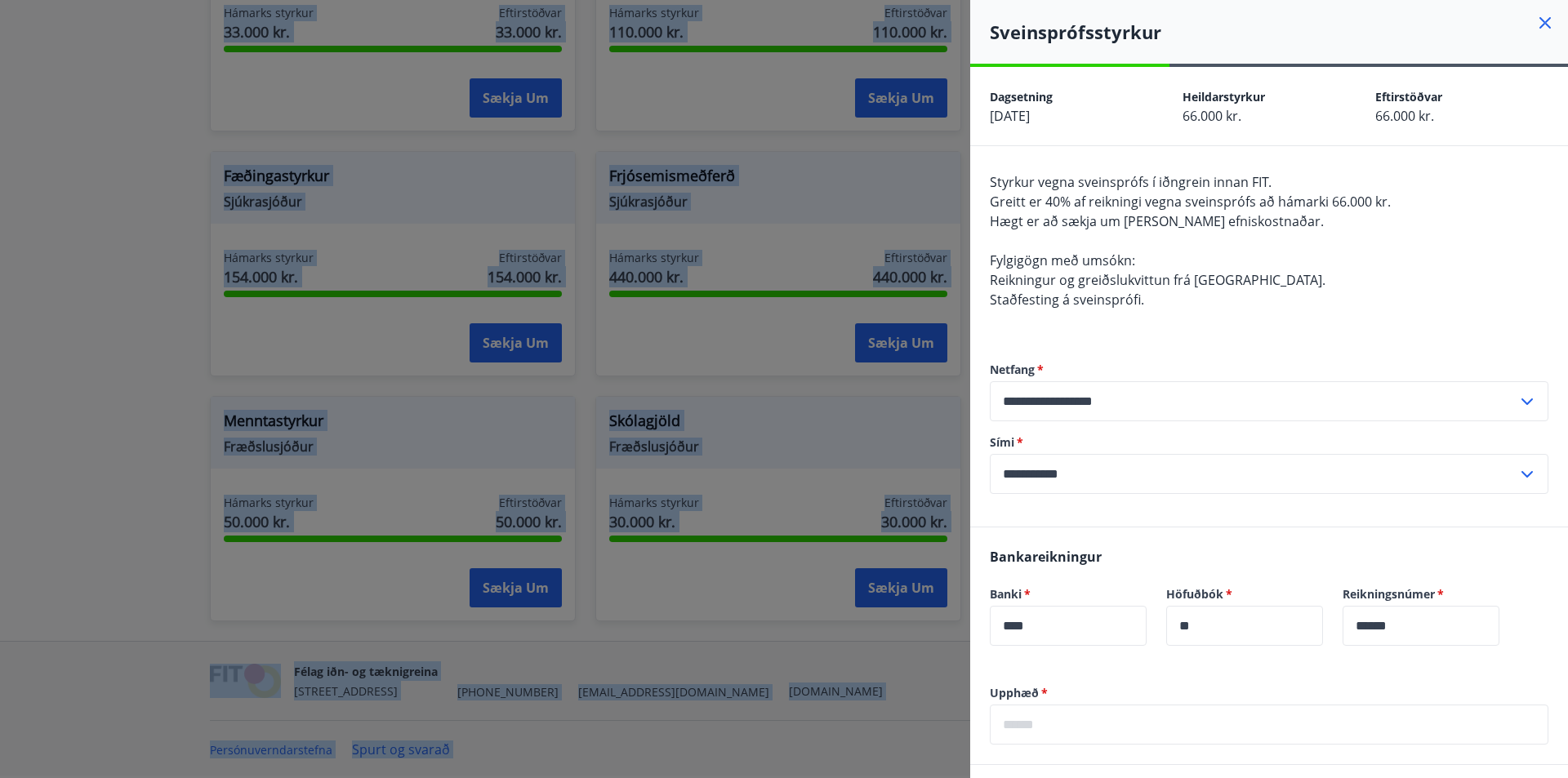
click at [1540, 21] on icon at bounding box center [1545, 23] width 11 height 11
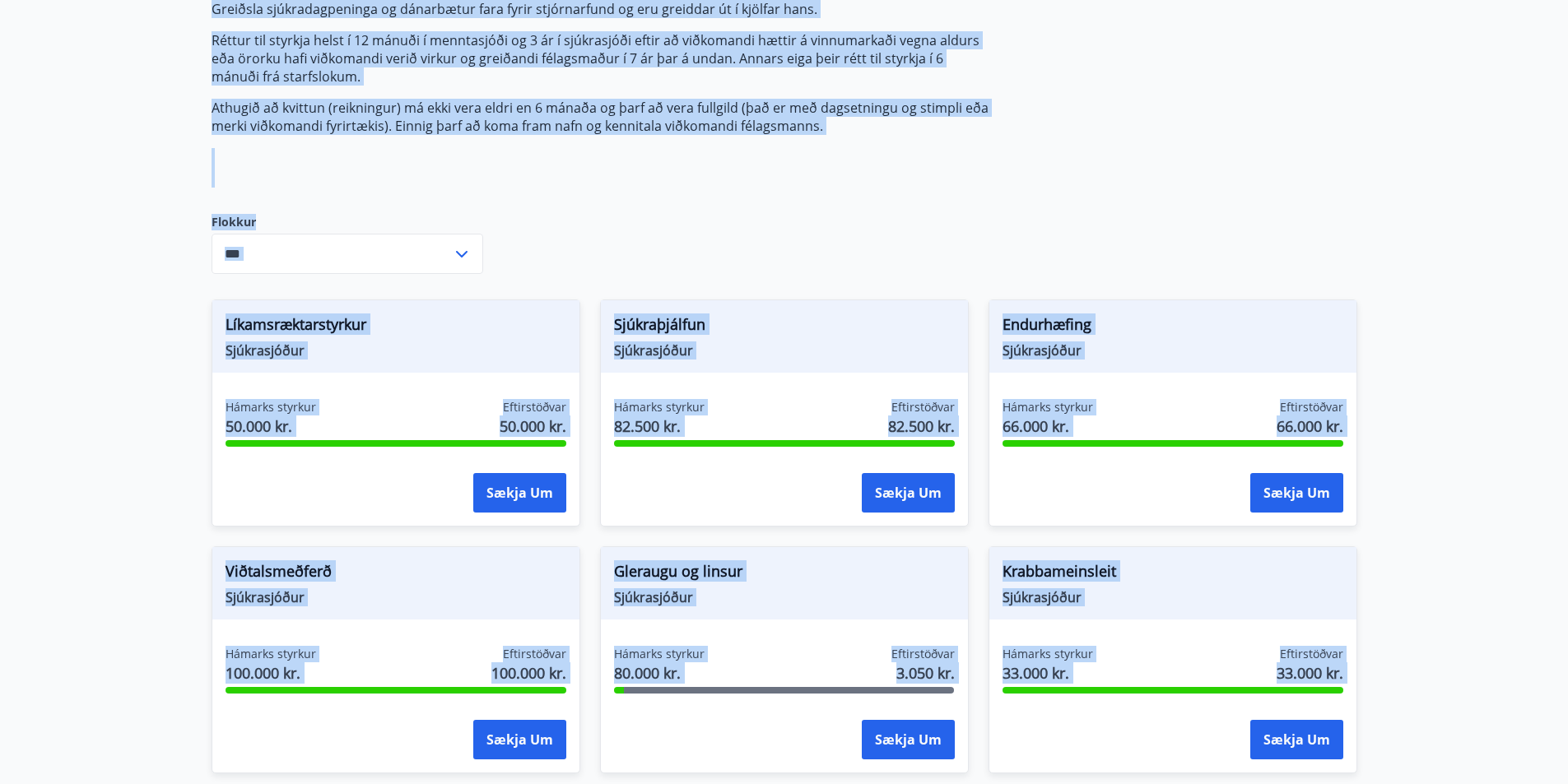
scroll to position [261, 0]
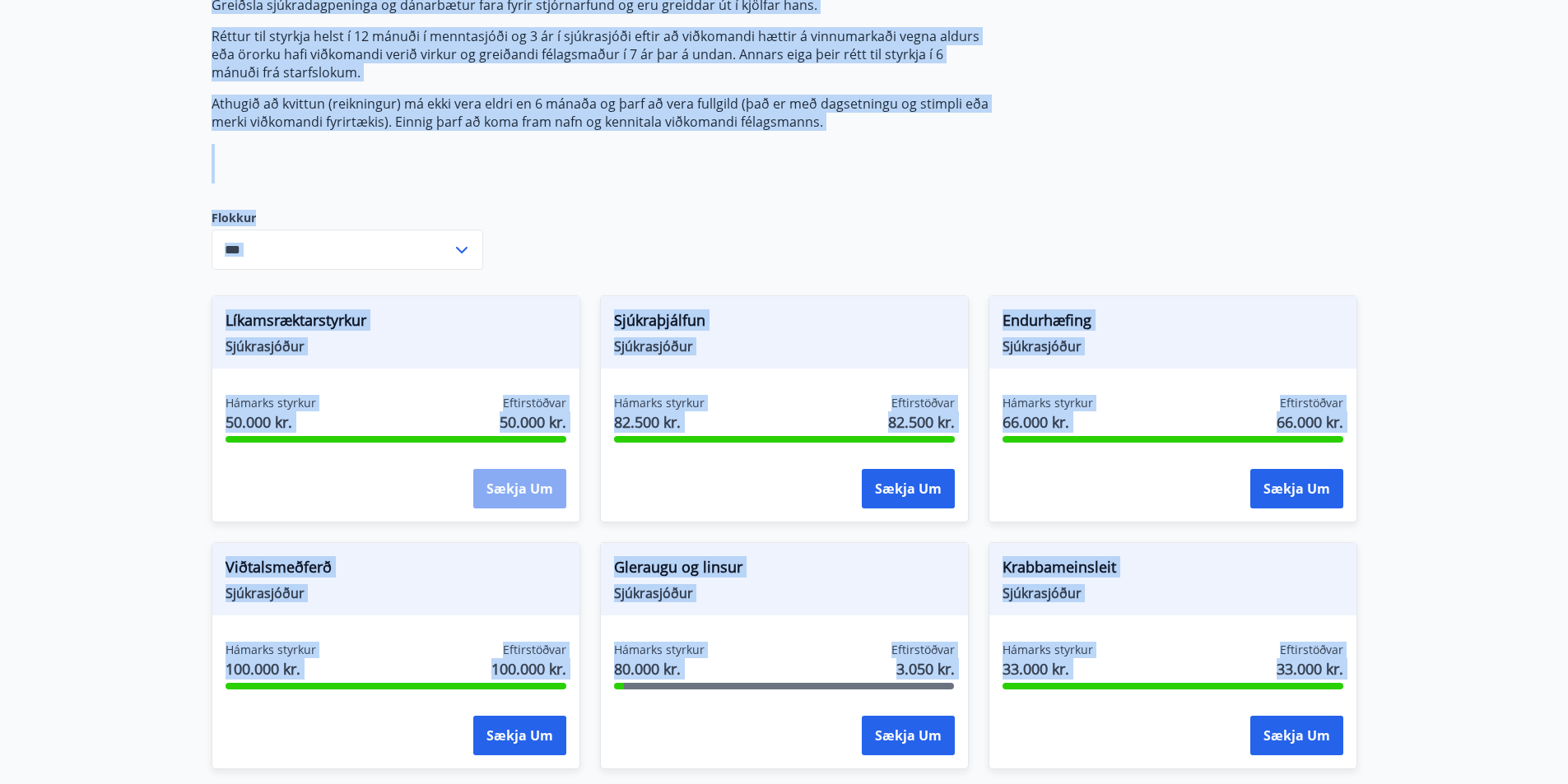
click at [520, 488] on button "Sækja um" at bounding box center [520, 488] width 93 height 39
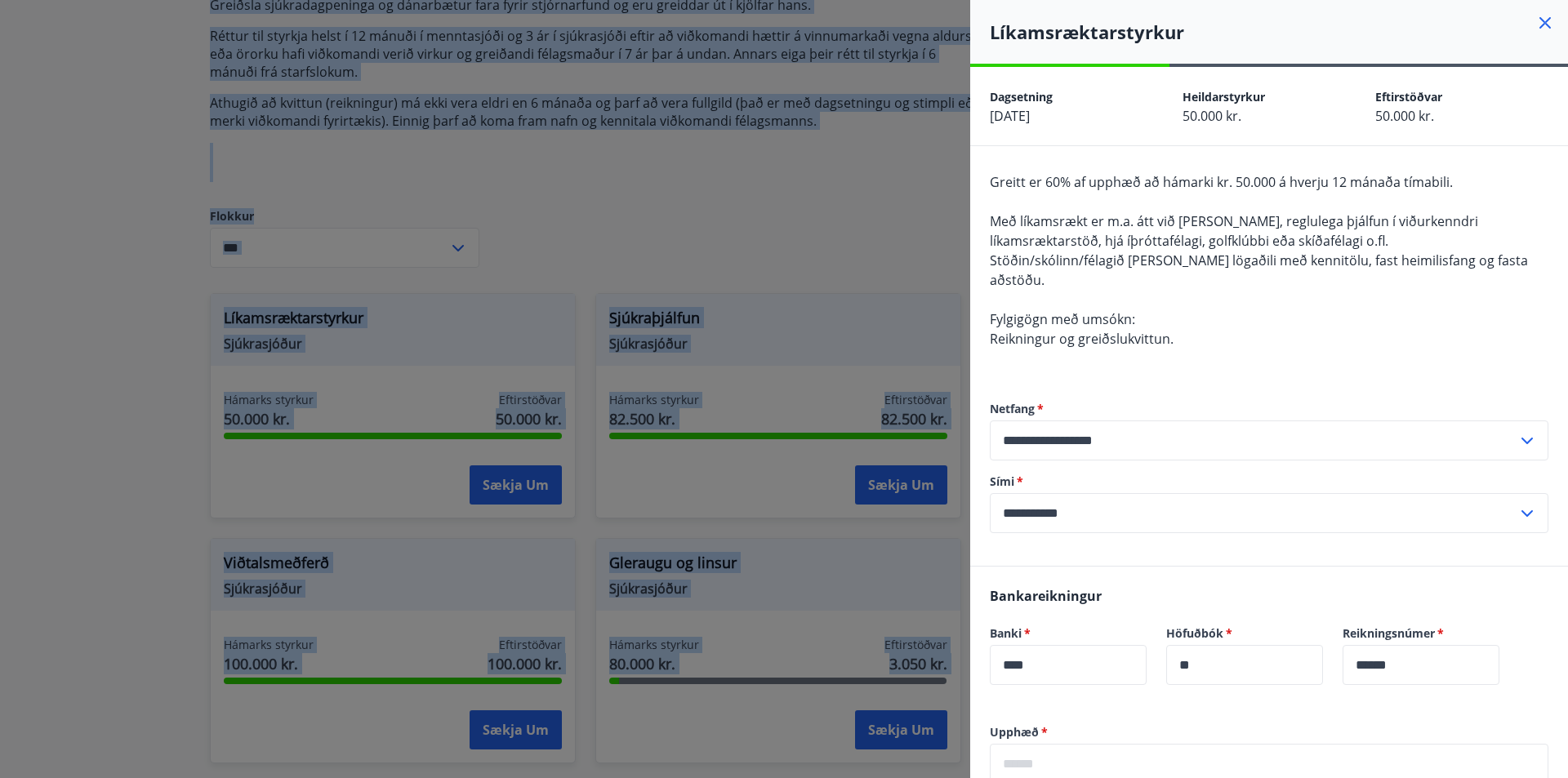
click at [1540, 21] on icon at bounding box center [1545, 23] width 11 height 11
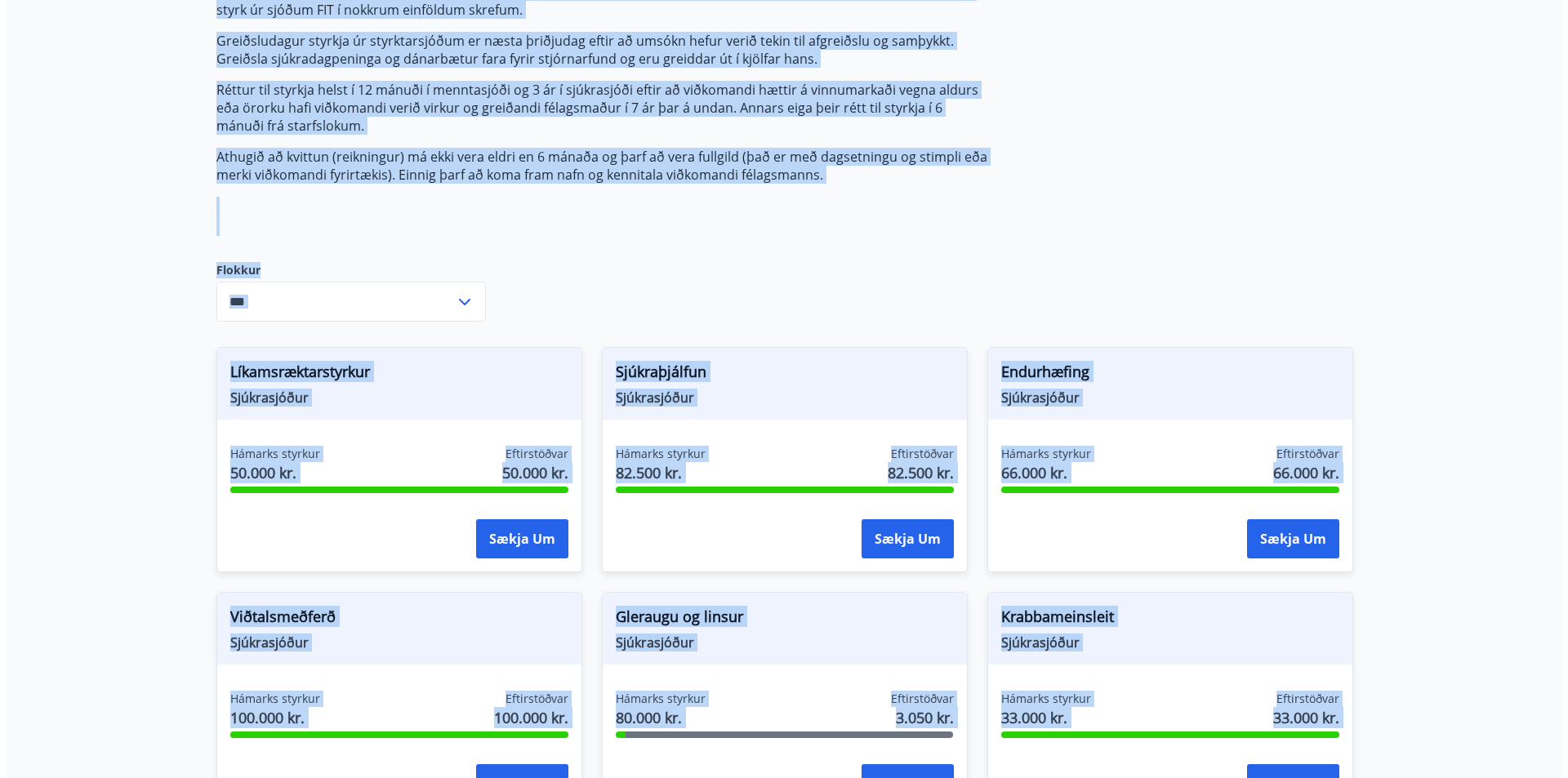
scroll to position [230, 0]
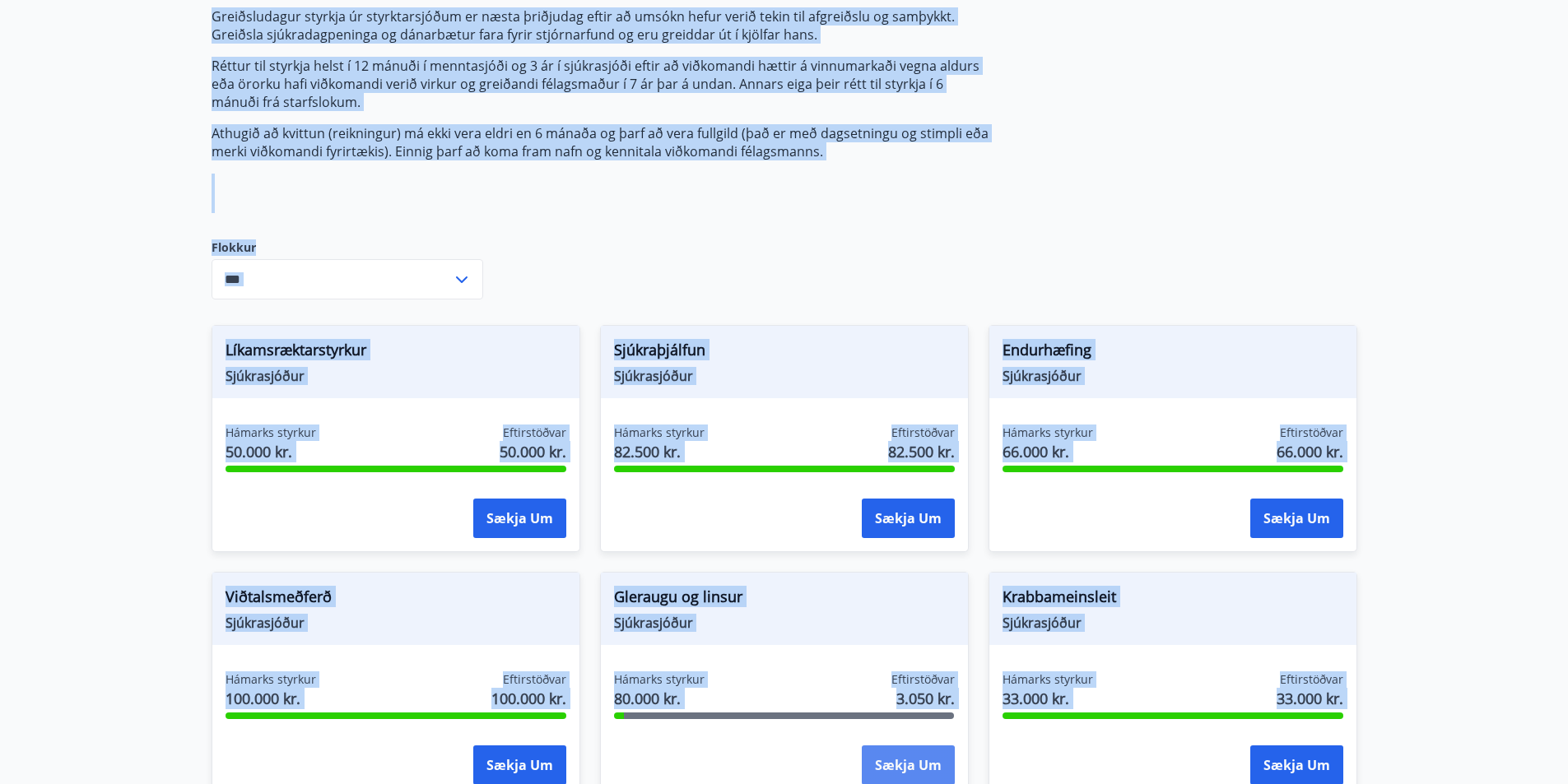
click at [899, 765] on button "Sækja um" at bounding box center [908, 765] width 93 height 39
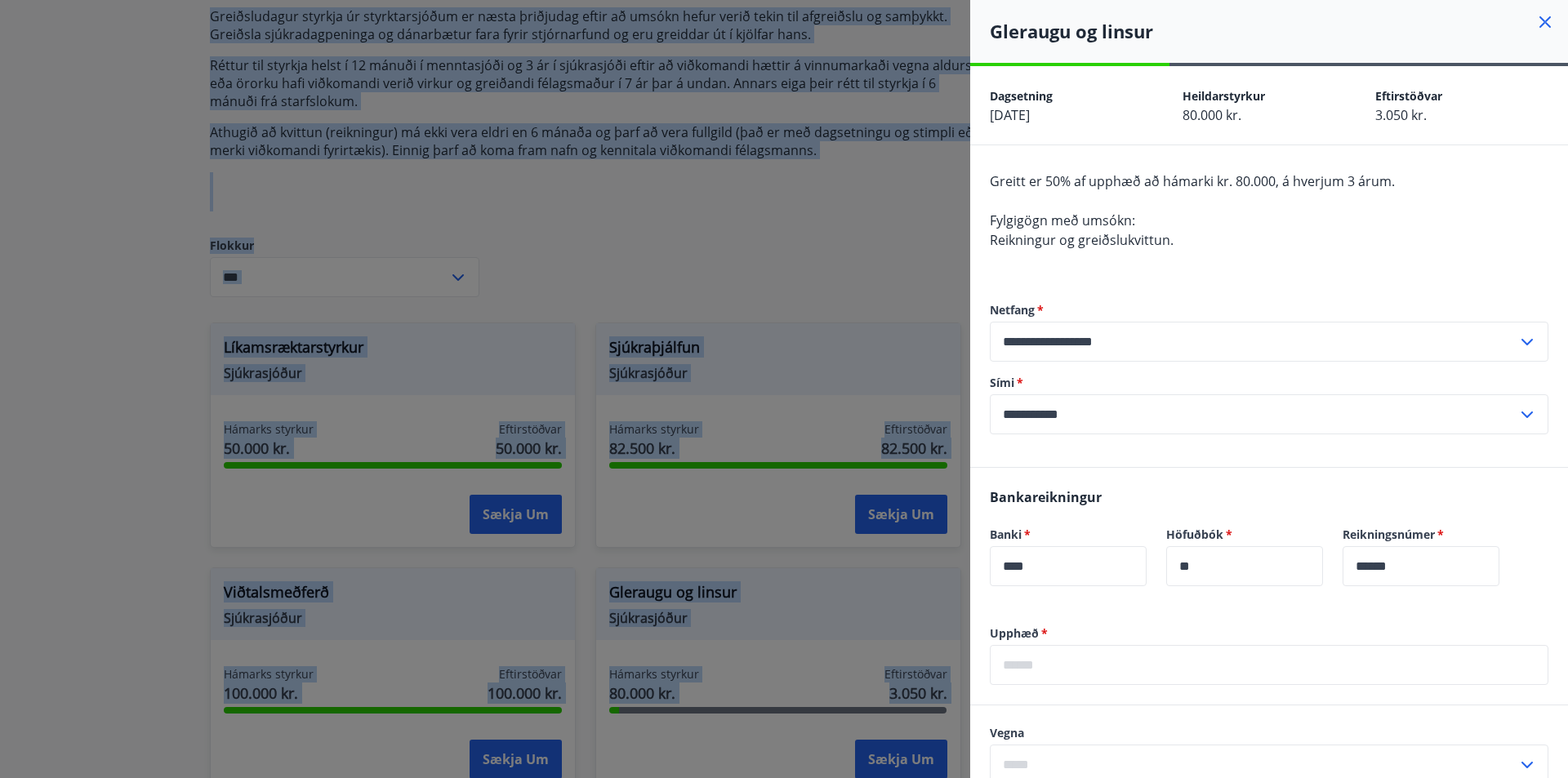
scroll to position [0, 0]
click at [1536, 21] on icon at bounding box center [1545, 23] width 20 height 20
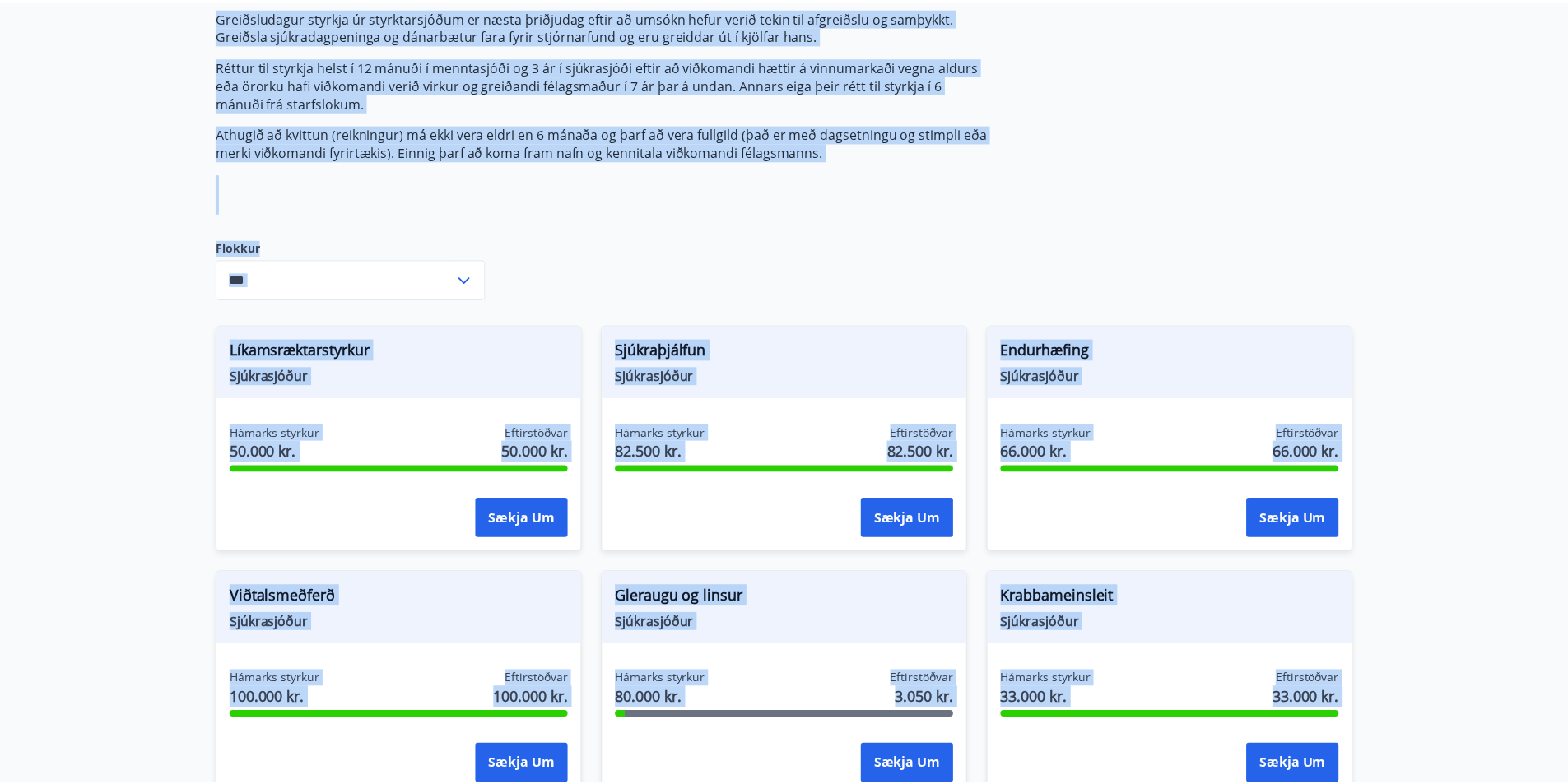
scroll to position [232, 0]
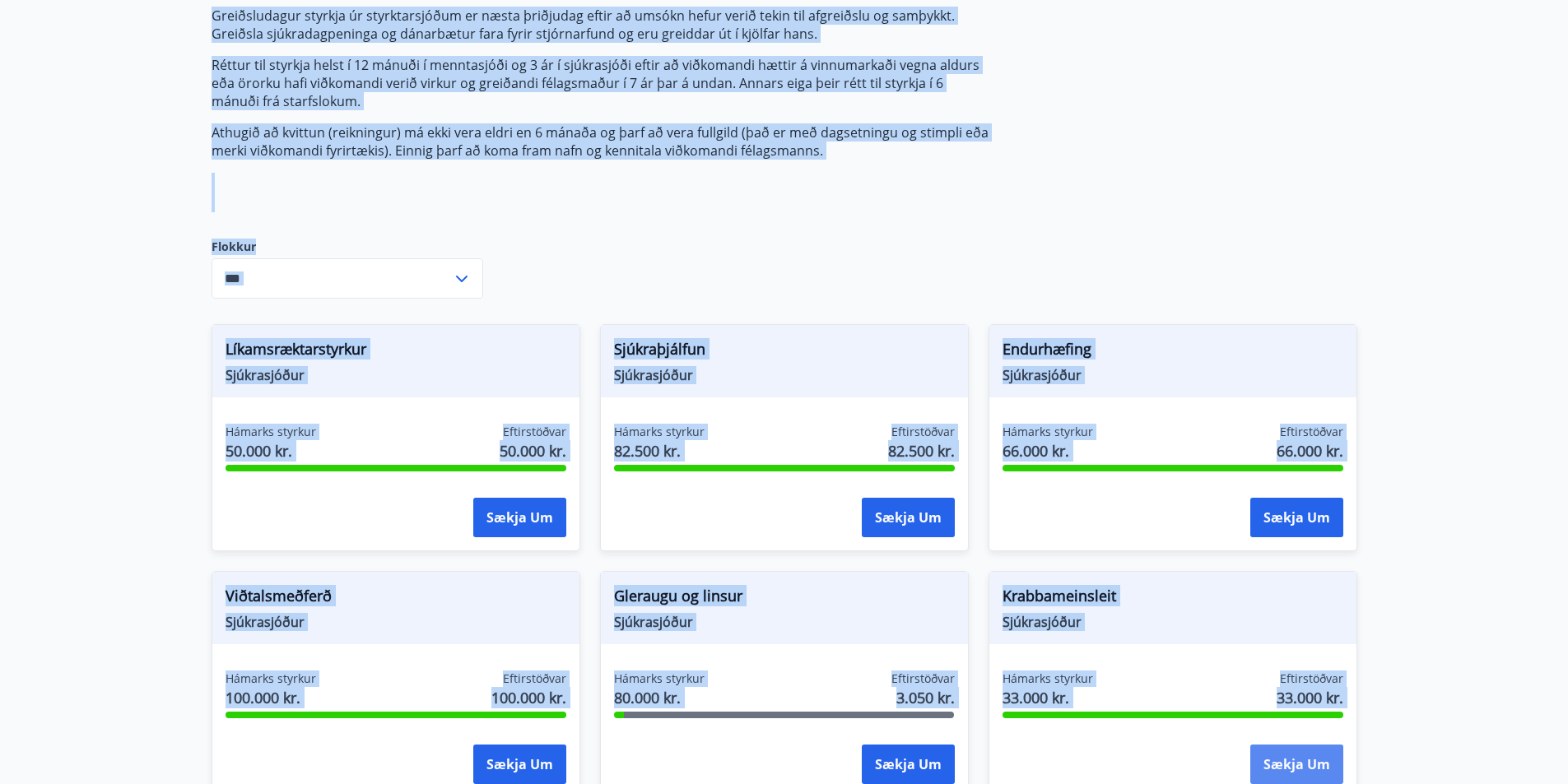
click at [1287, 761] on button "Sækja um" at bounding box center [1297, 764] width 93 height 39
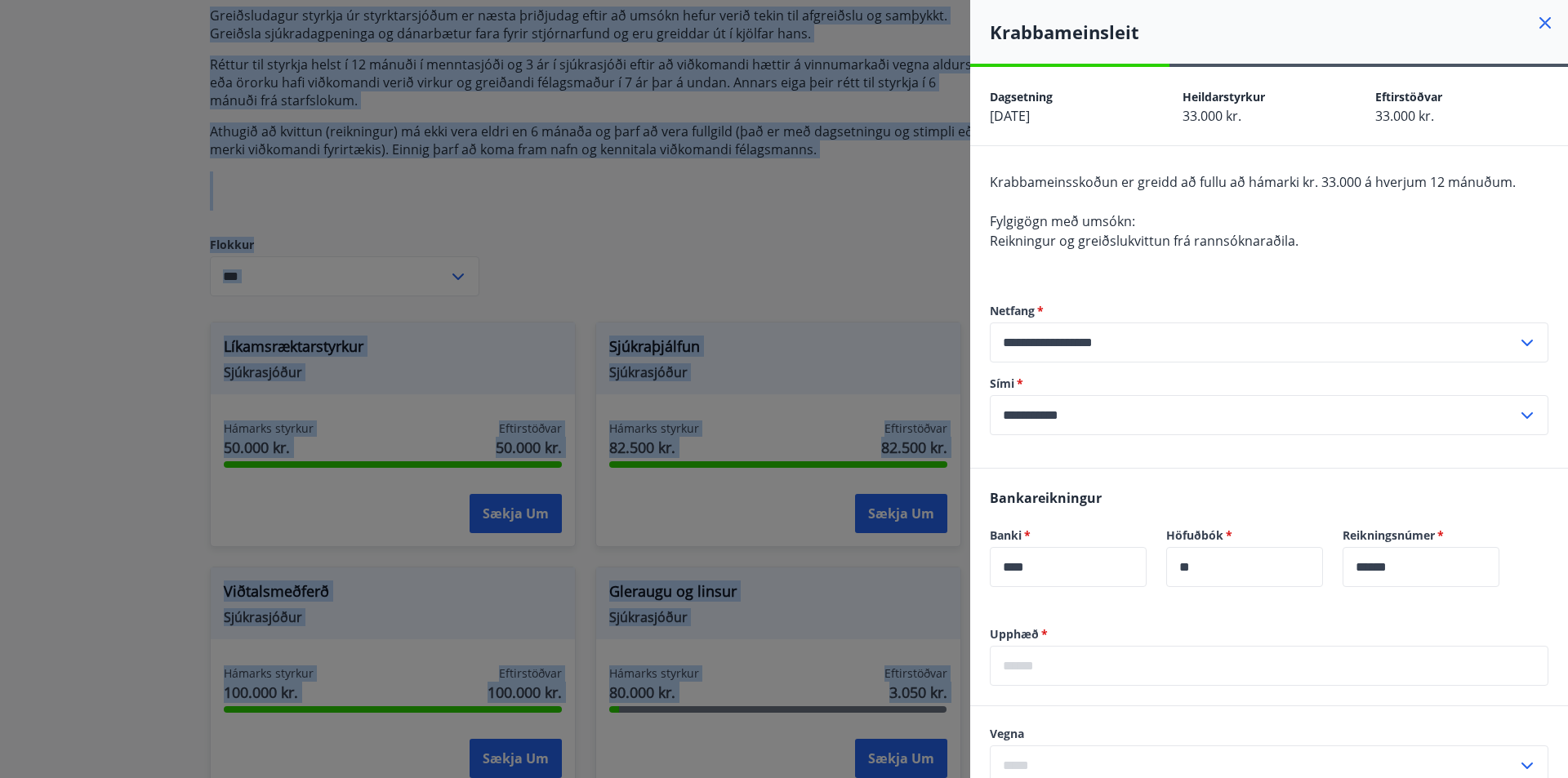
click at [1536, 19] on icon at bounding box center [1545, 23] width 20 height 20
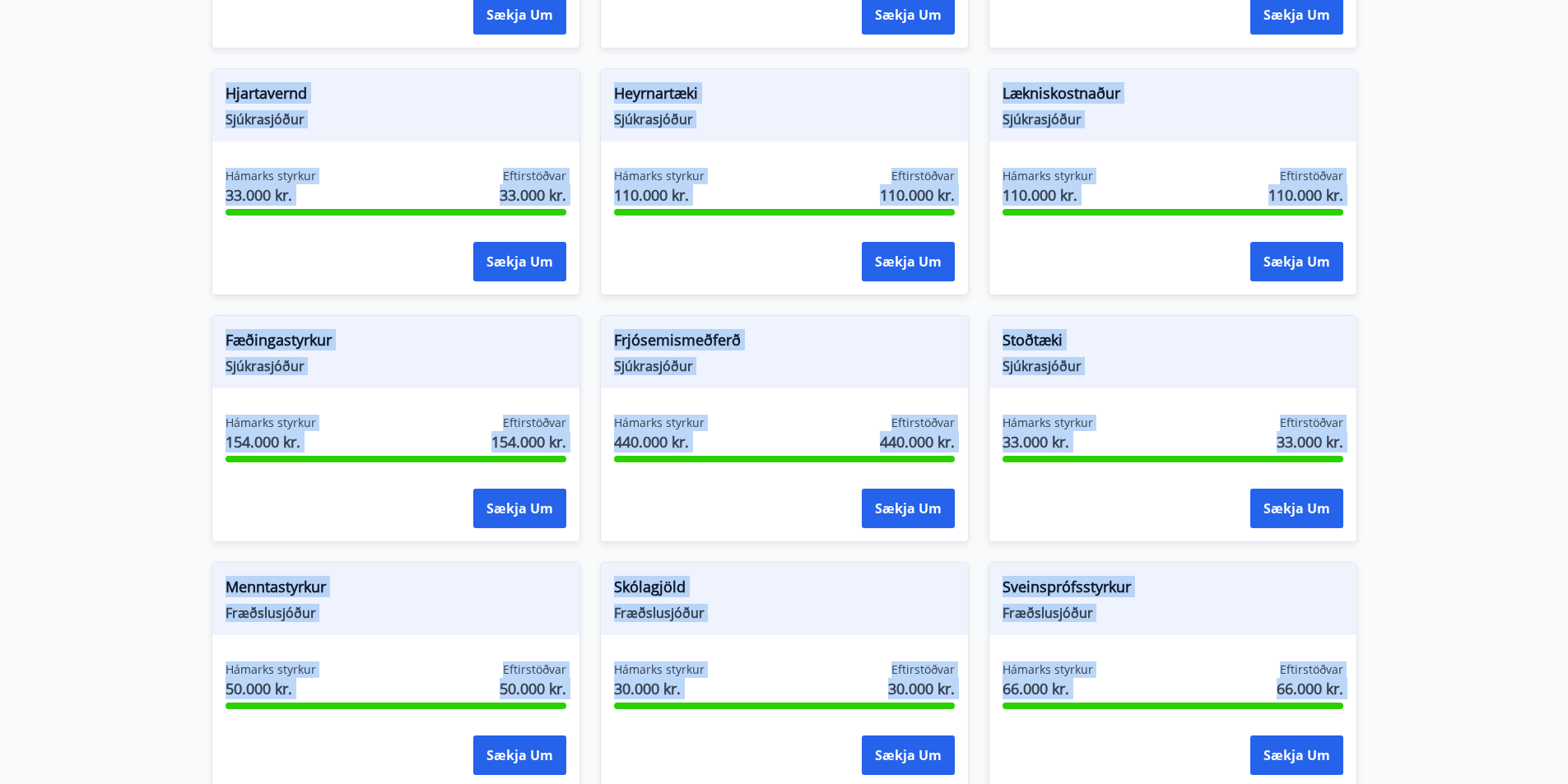
scroll to position [1021, 0]
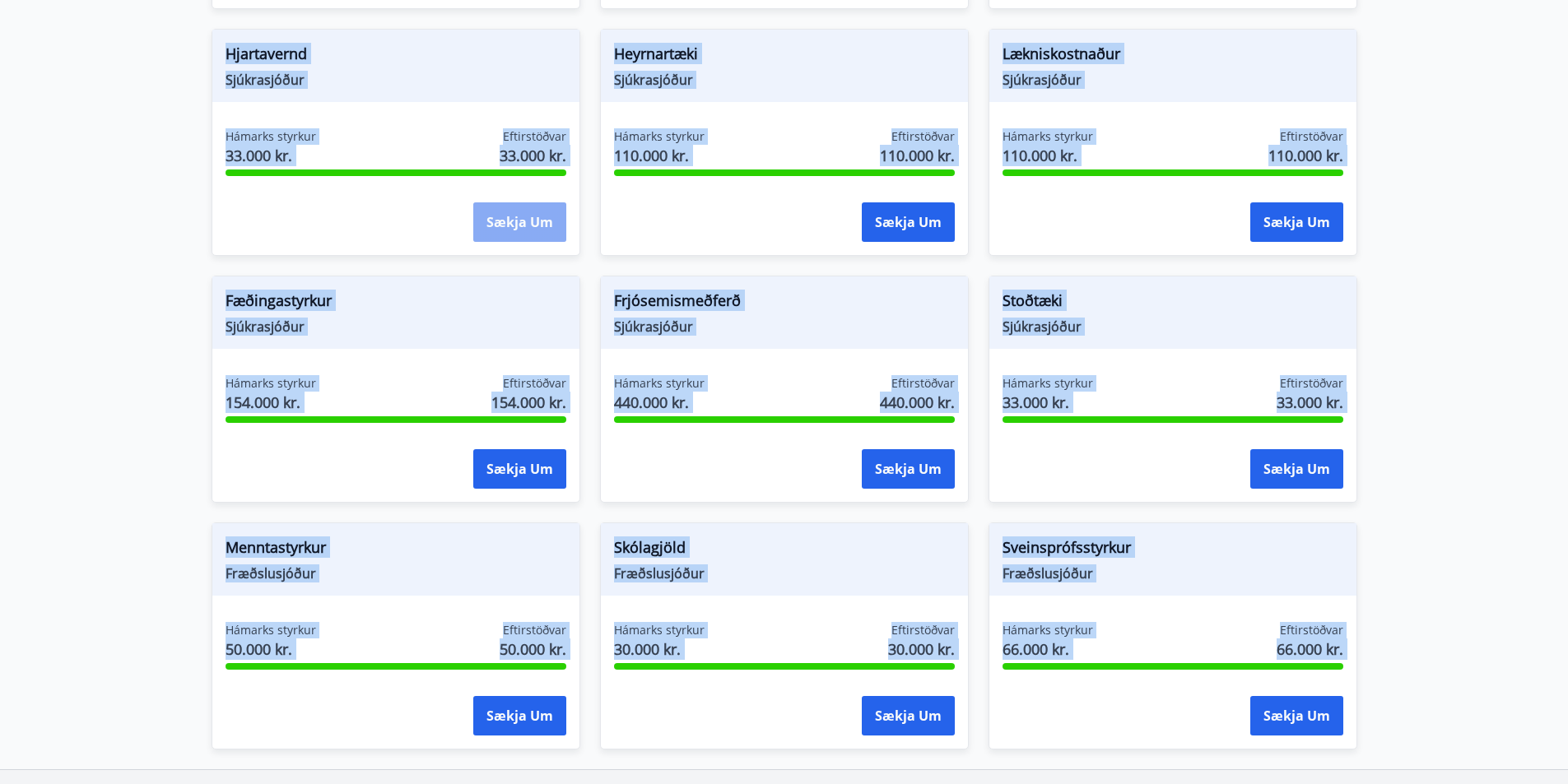
click at [516, 220] on button "Sækja um" at bounding box center [520, 221] width 93 height 39
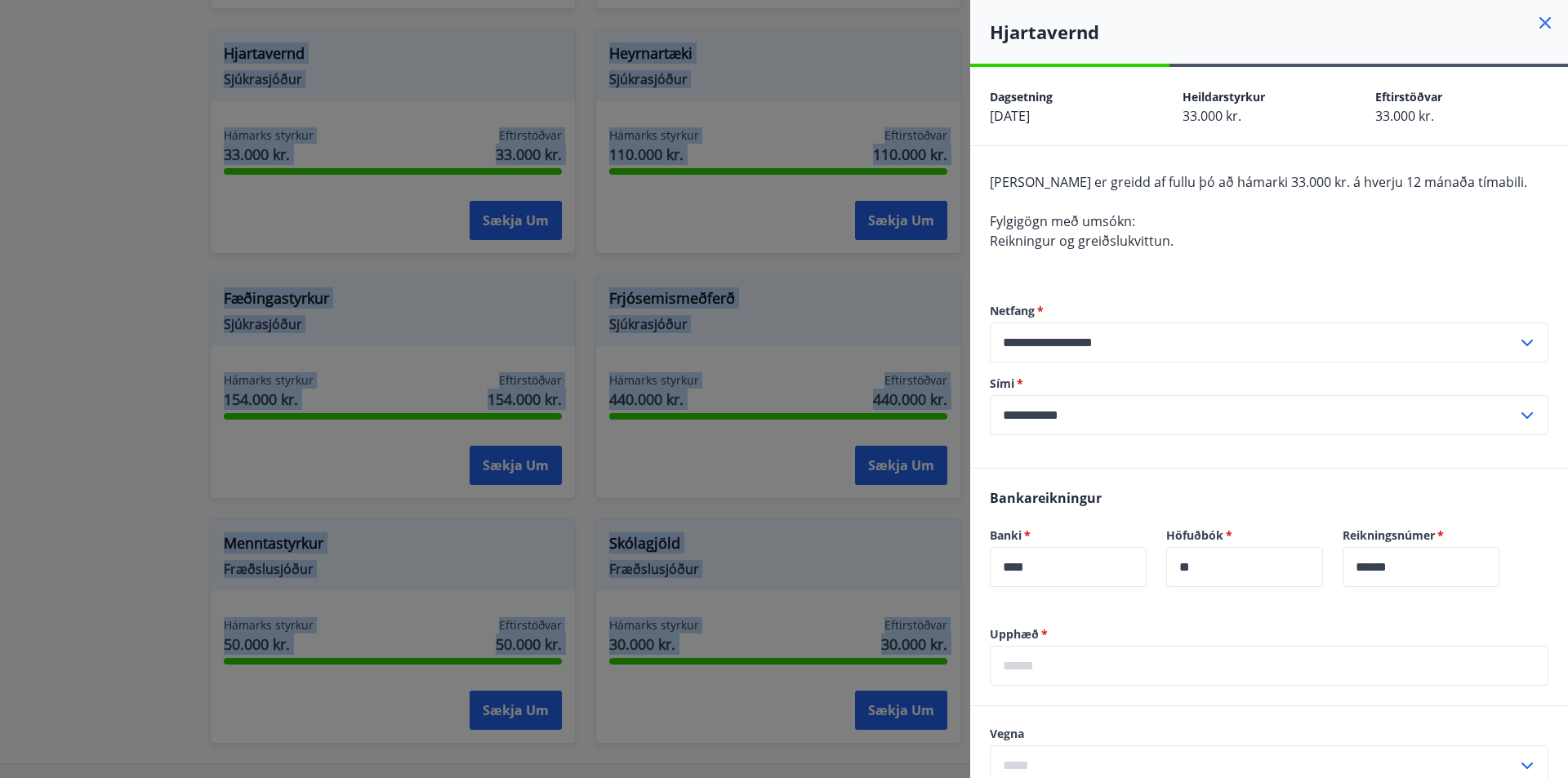
click at [508, 216] on div at bounding box center [784, 389] width 1568 height 778
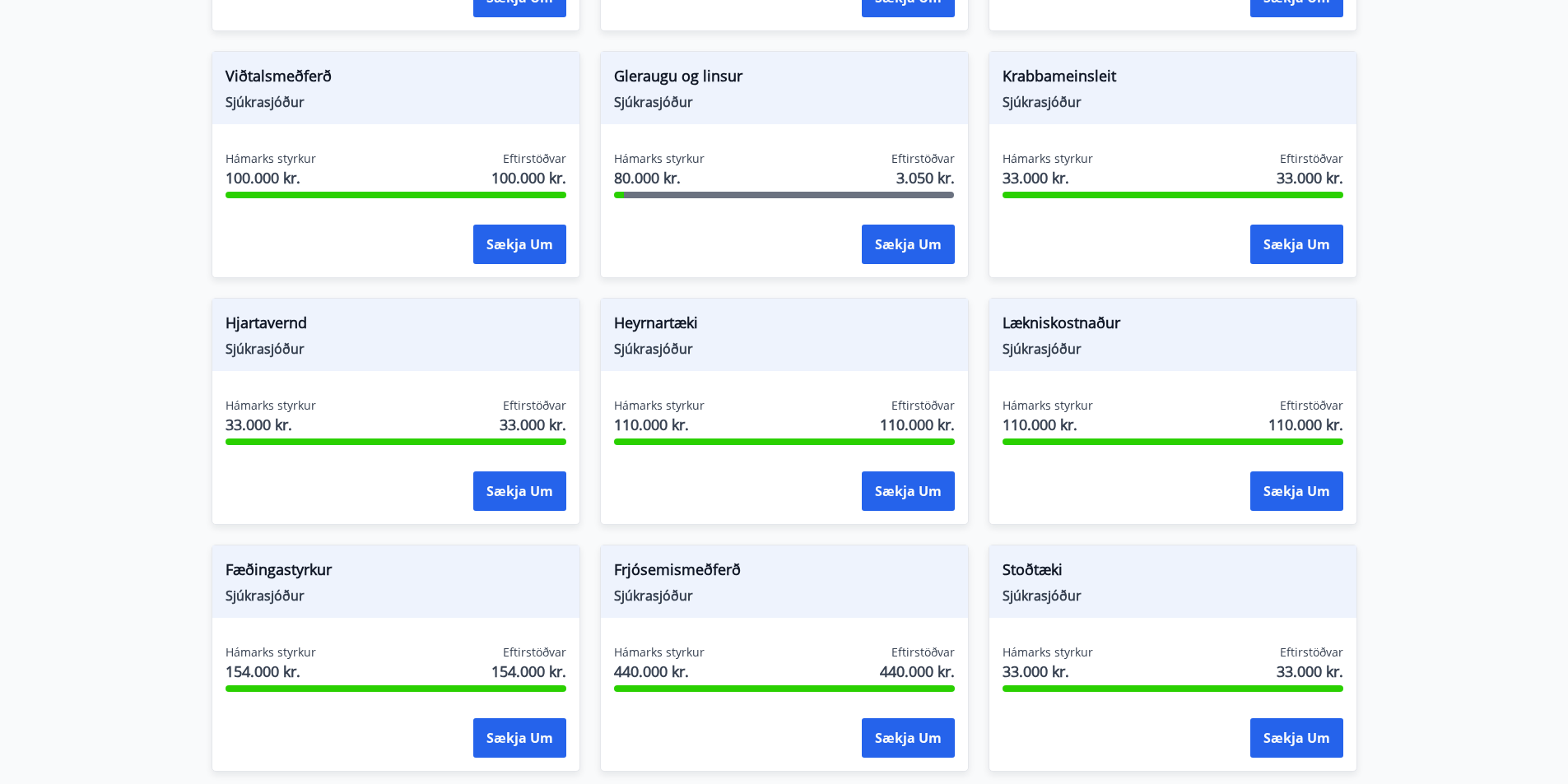
scroll to position [739, 0]
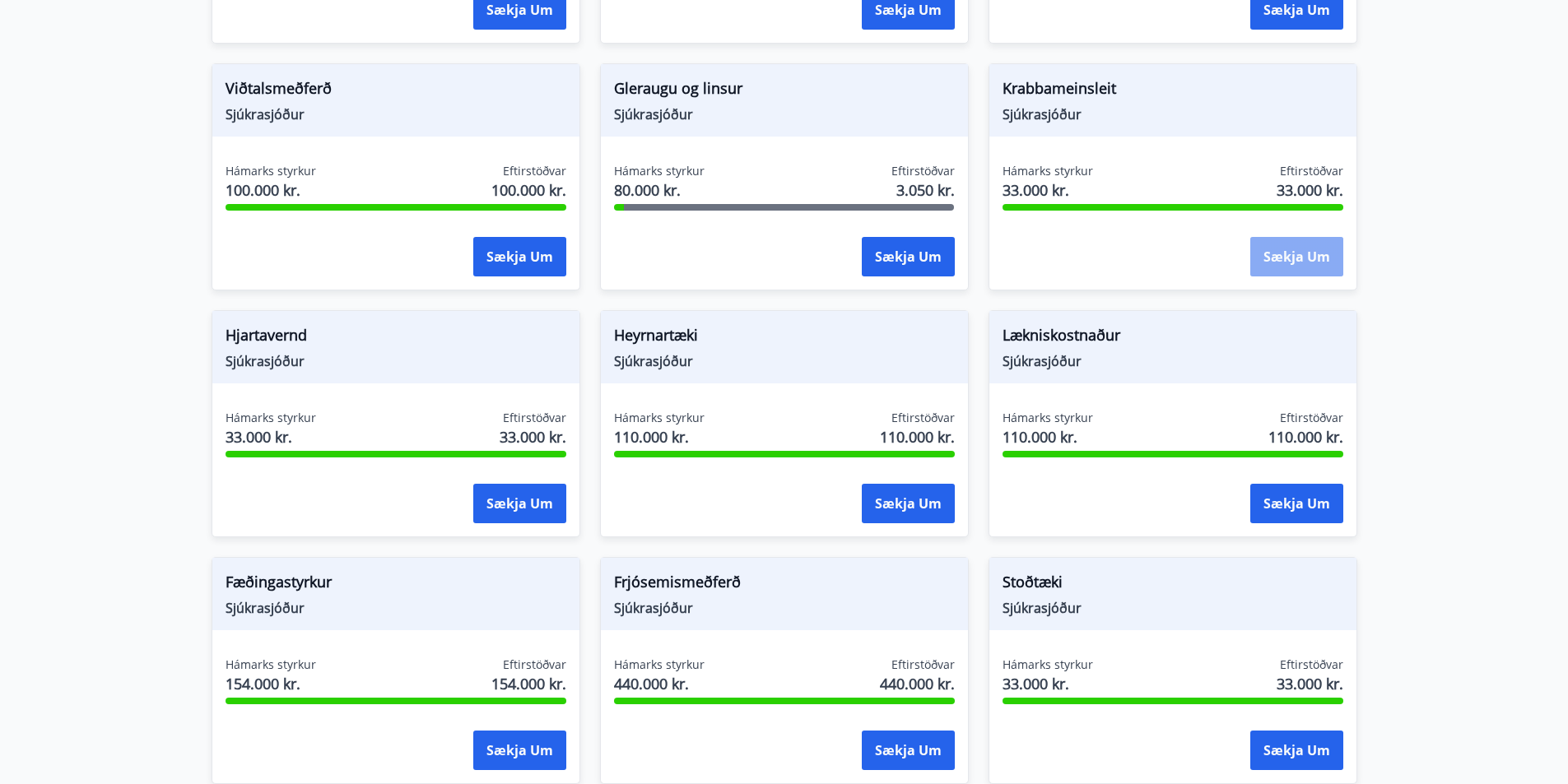
click at [1281, 255] on button "Sækja um" at bounding box center [1297, 256] width 93 height 39
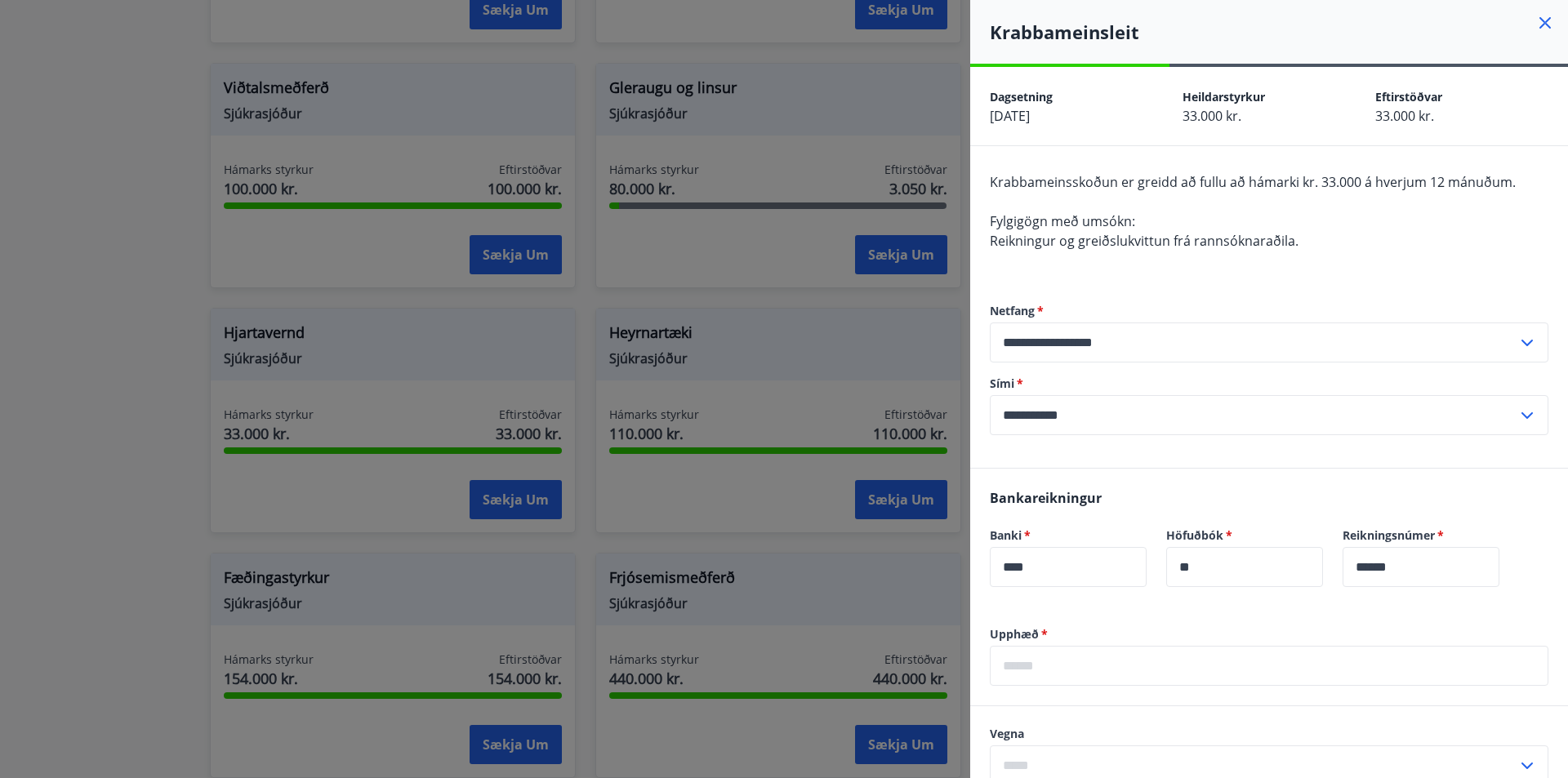
click at [1536, 21] on icon at bounding box center [1545, 23] width 20 height 20
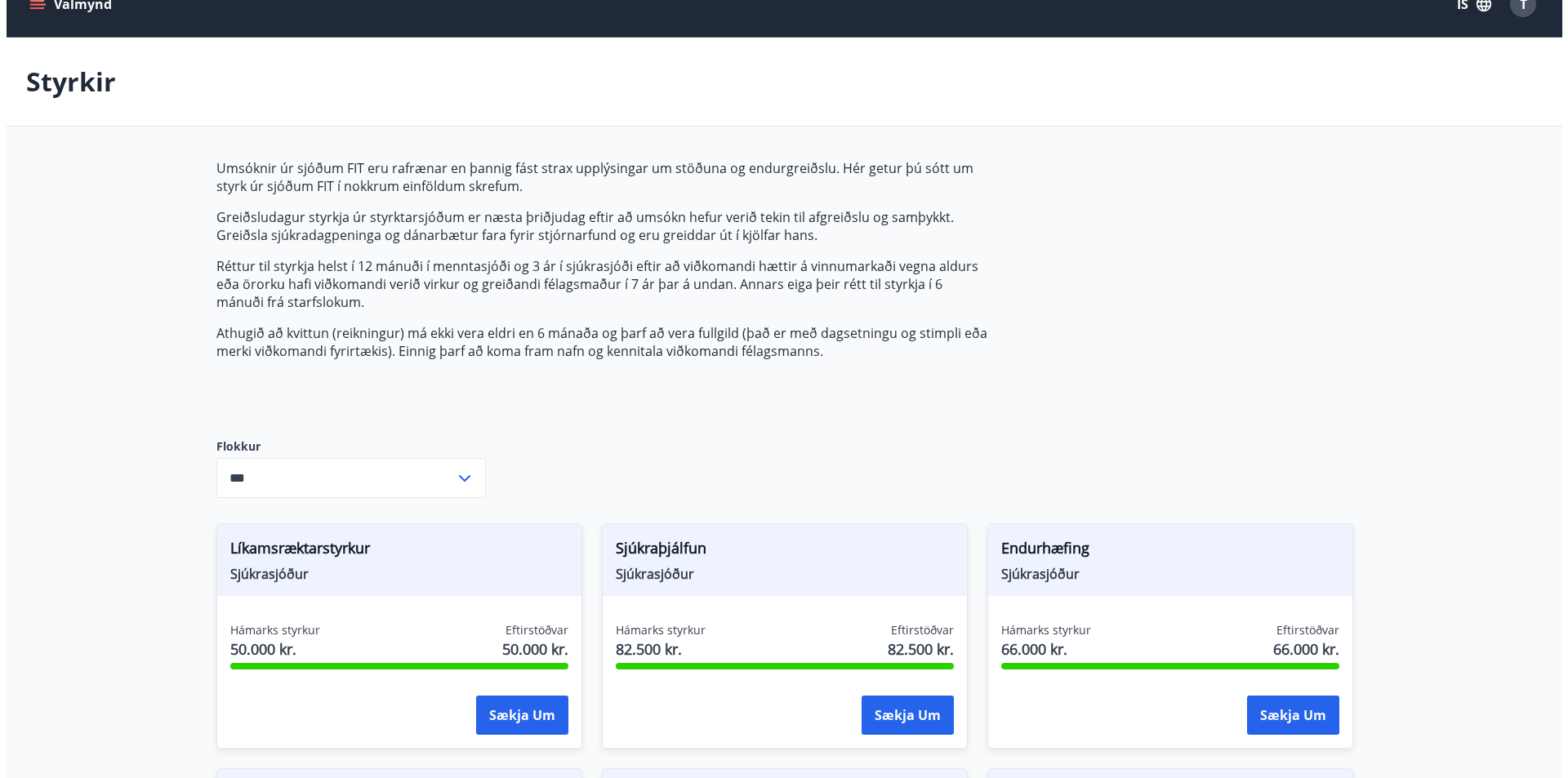
scroll to position [0, 0]
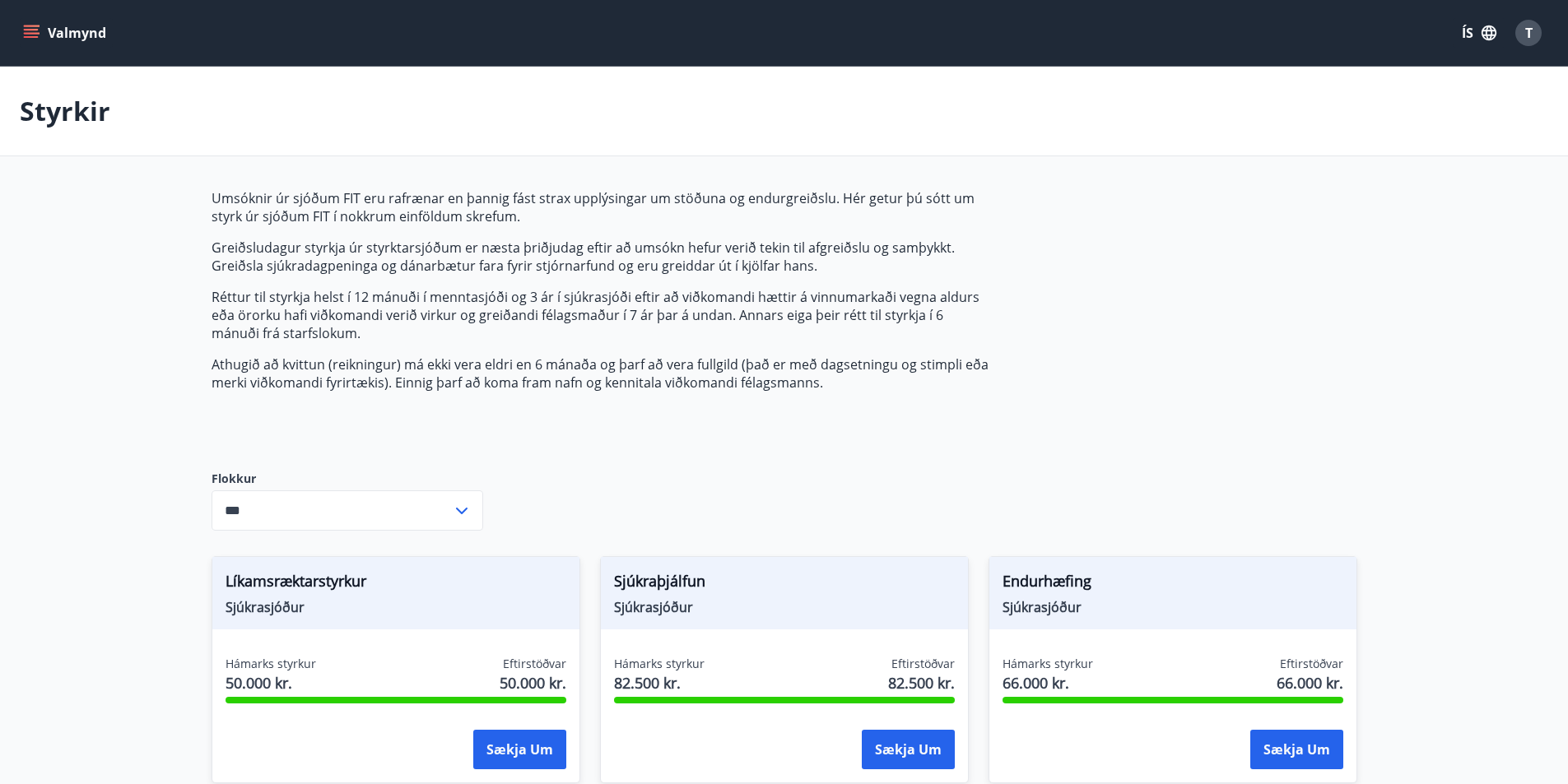
click at [1527, 32] on span "T" at bounding box center [1529, 32] width 8 height 18
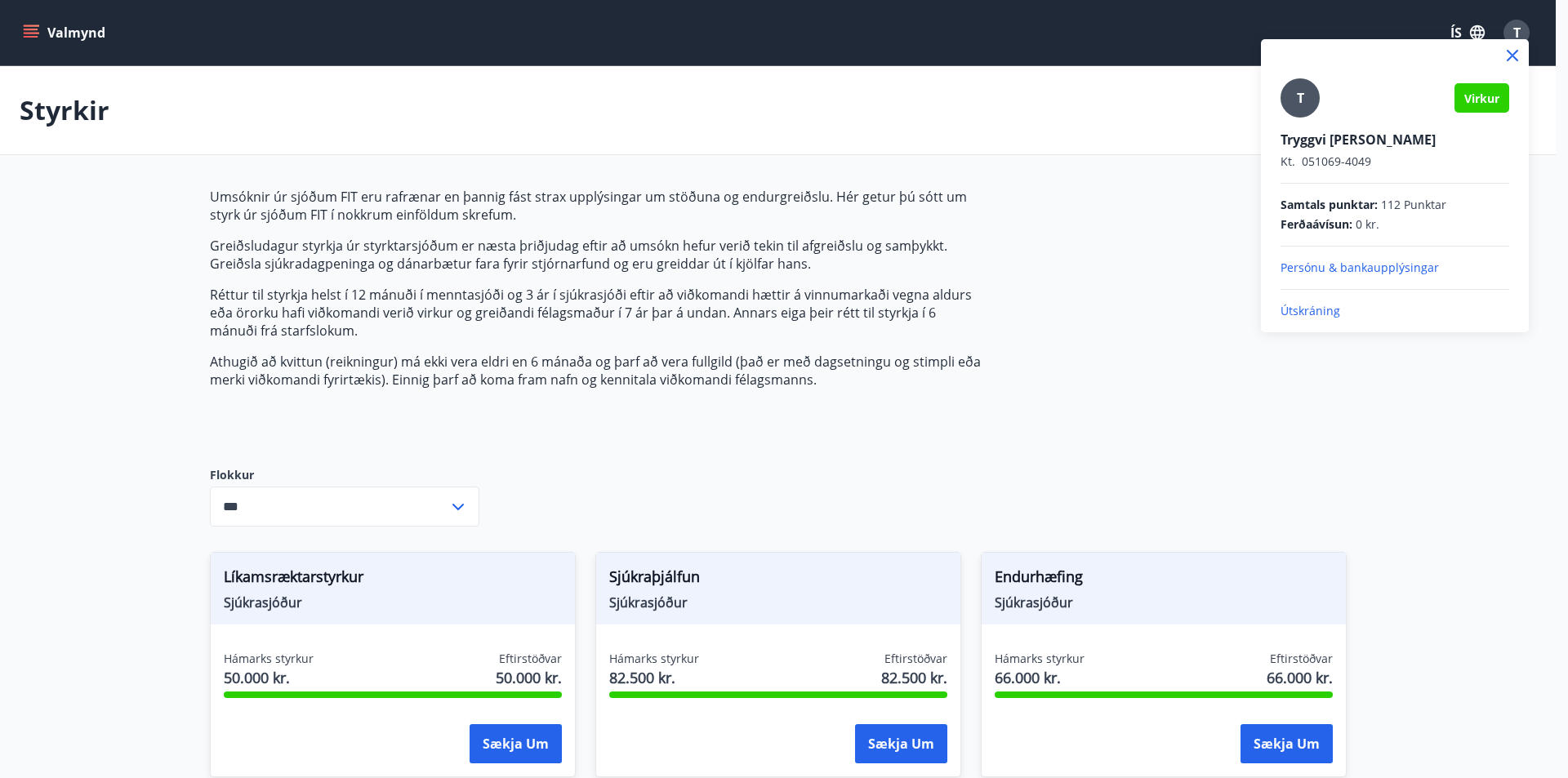
click at [1308, 314] on p "Útskráning" at bounding box center [1395, 310] width 229 height 16
